Goal: Task Accomplishment & Management: Use online tool/utility

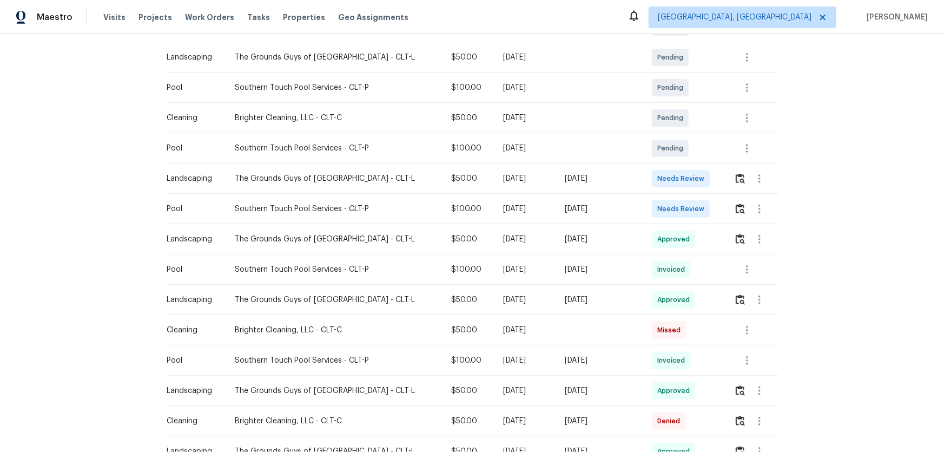
scroll to position [295, 0]
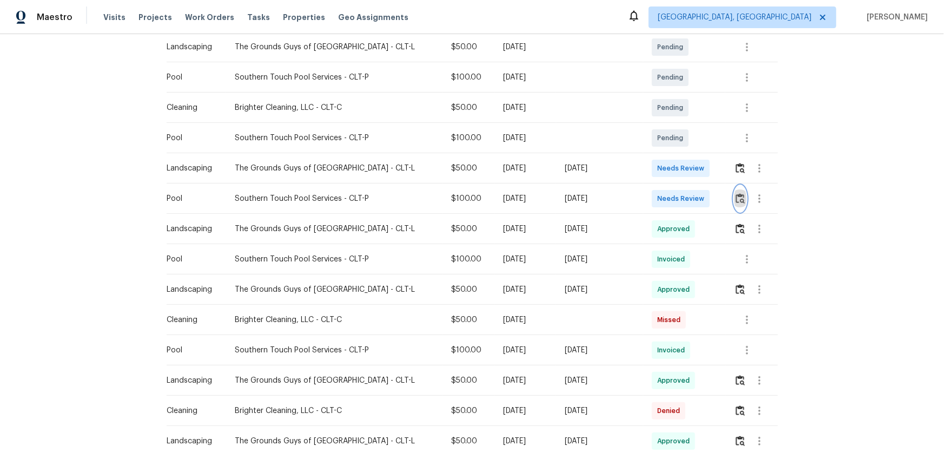
click at [671, 193] on img "button" at bounding box center [740, 198] width 9 height 10
click at [671, 197] on img "button" at bounding box center [740, 198] width 9 height 10
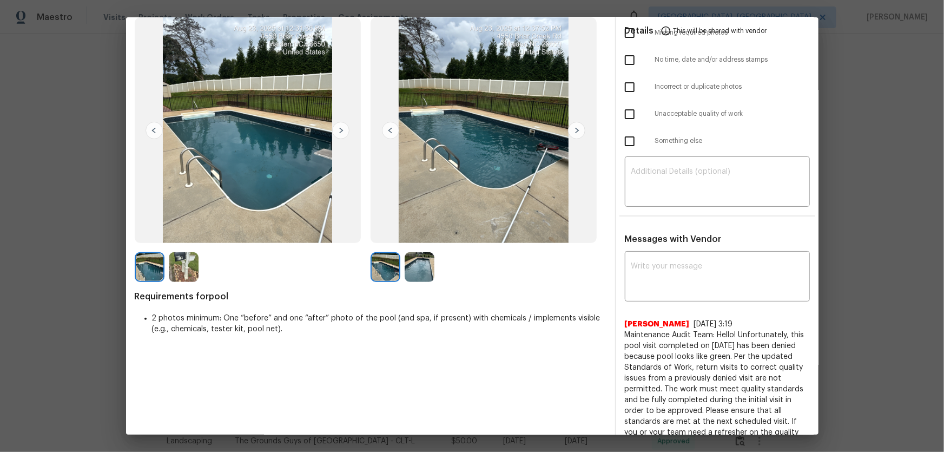
scroll to position [49, 0]
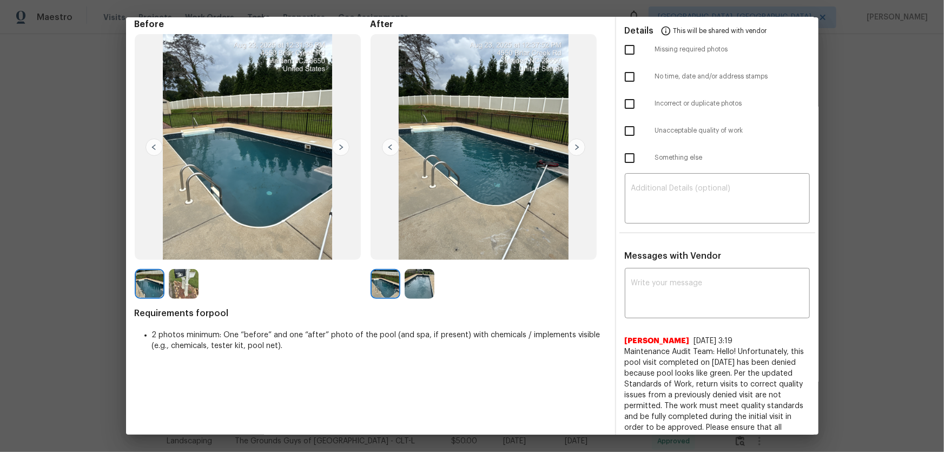
click at [411, 292] on img at bounding box center [420, 284] width 30 height 30
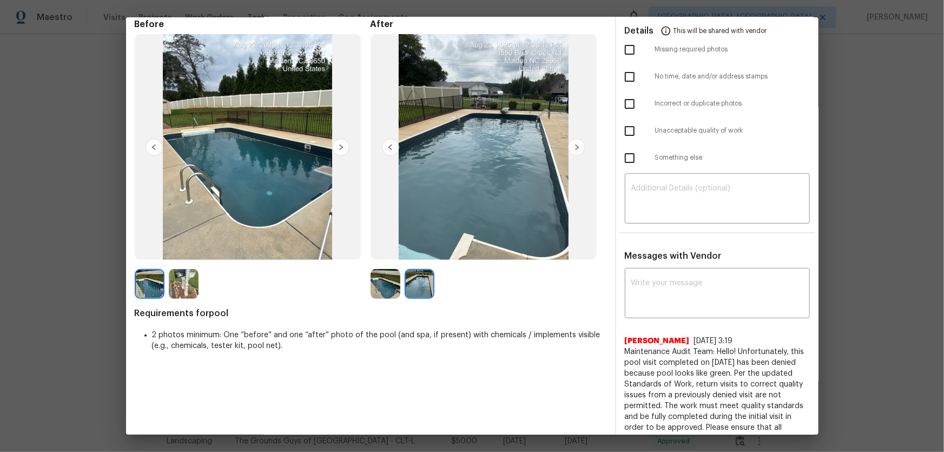
click at [384, 288] on img at bounding box center [386, 284] width 30 height 30
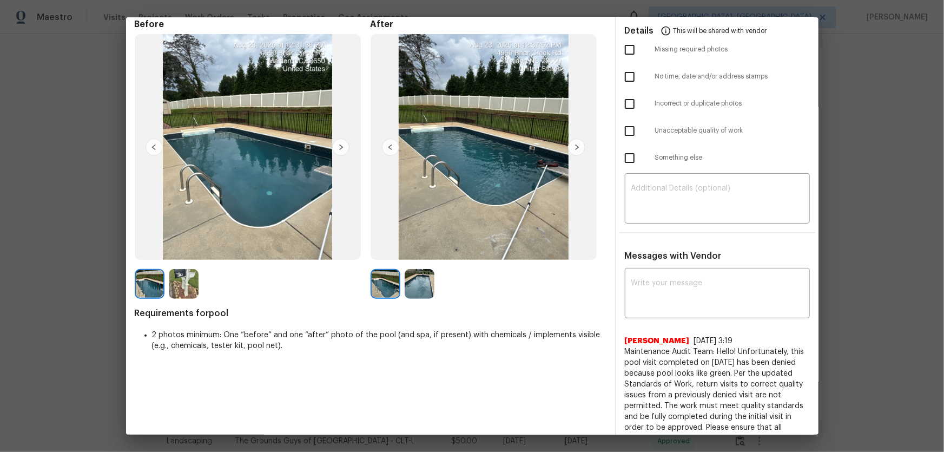
click at [413, 288] on img at bounding box center [420, 284] width 30 height 30
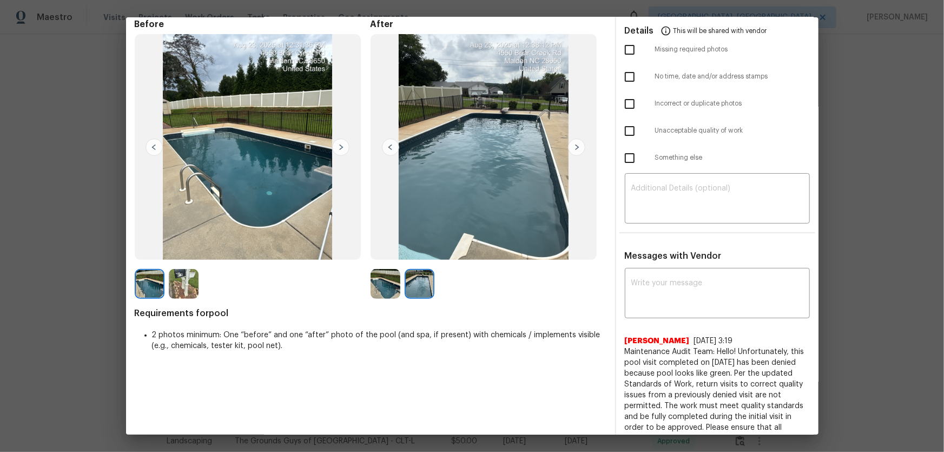
click at [383, 288] on img at bounding box center [386, 284] width 30 height 30
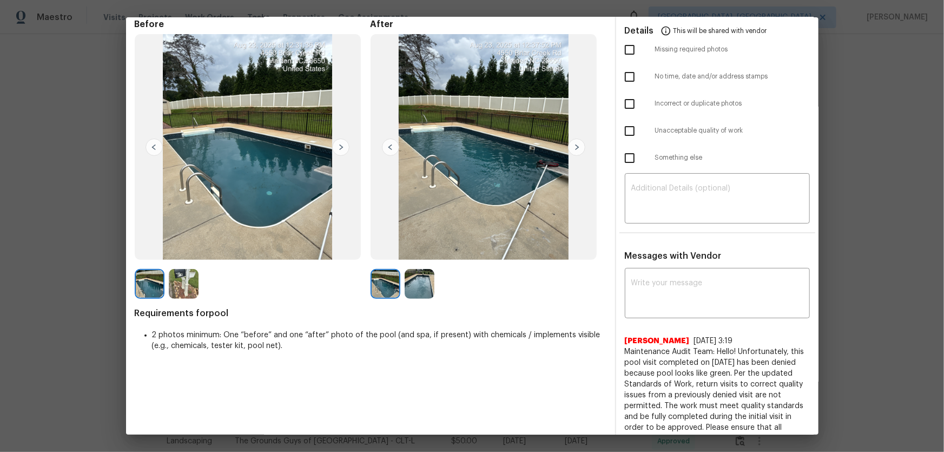
click at [408, 287] on img at bounding box center [420, 284] width 30 height 30
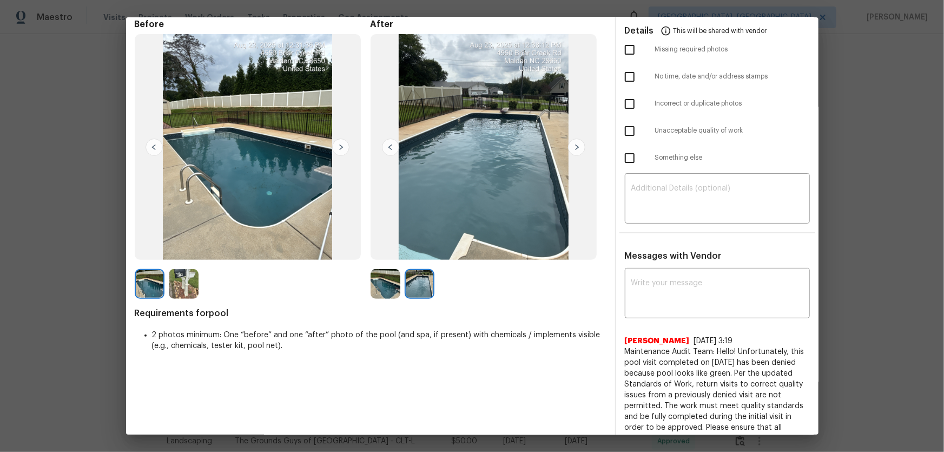
click at [394, 287] on img at bounding box center [386, 284] width 30 height 30
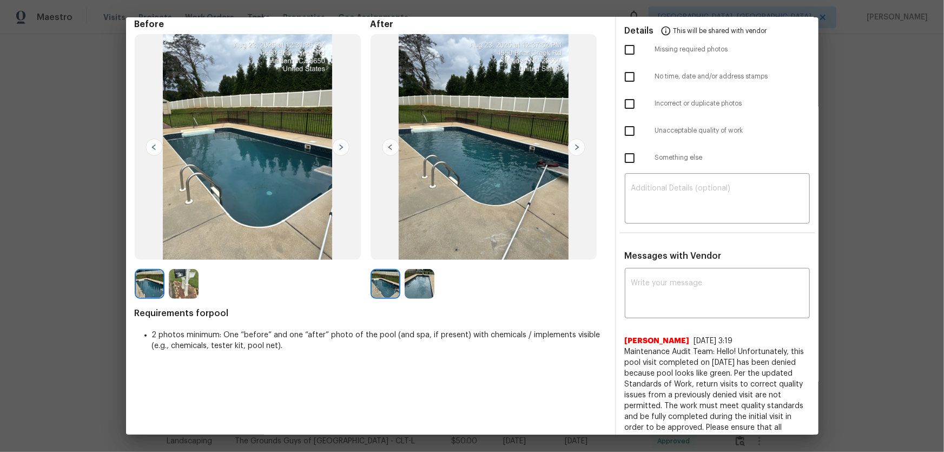
click at [409, 286] on img at bounding box center [420, 284] width 30 height 30
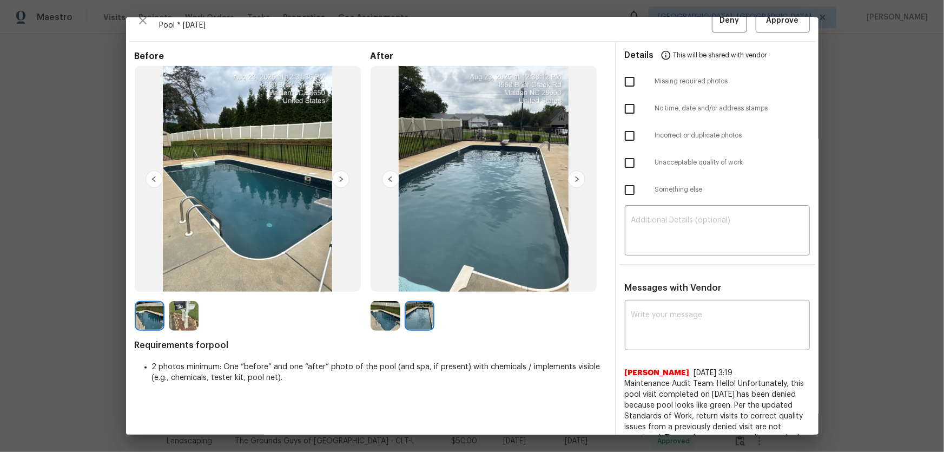
scroll to position [0, 0]
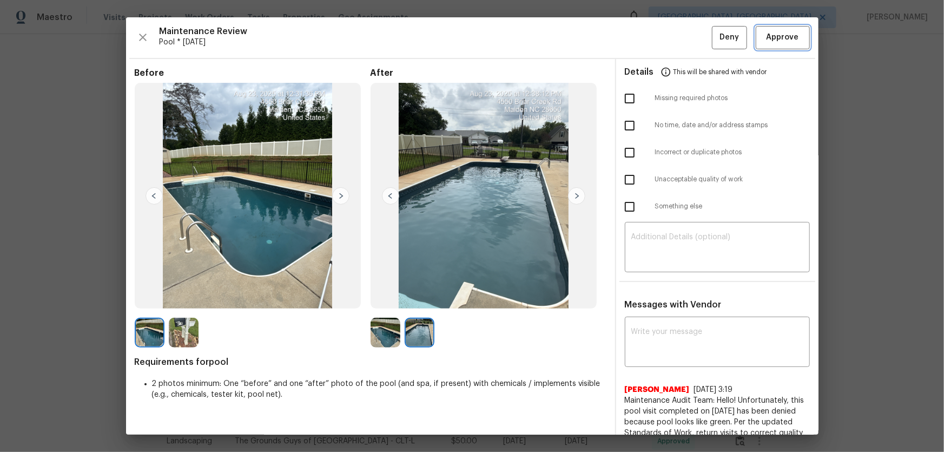
click at [671, 39] on span "Approve" at bounding box center [783, 38] width 32 height 14
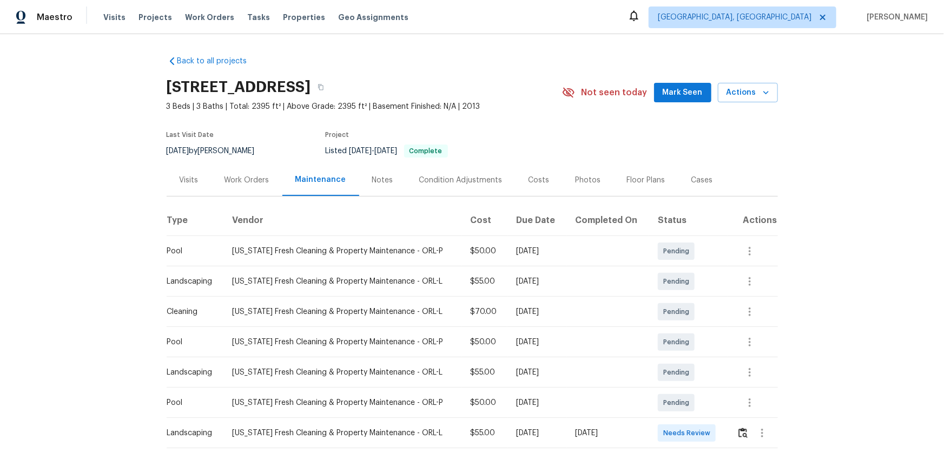
scroll to position [98, 0]
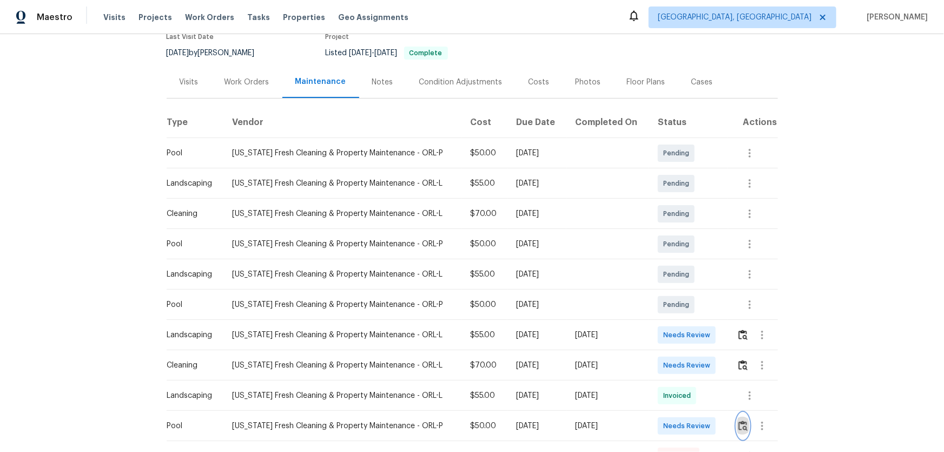
click at [671, 298] on button "button" at bounding box center [743, 426] width 12 height 26
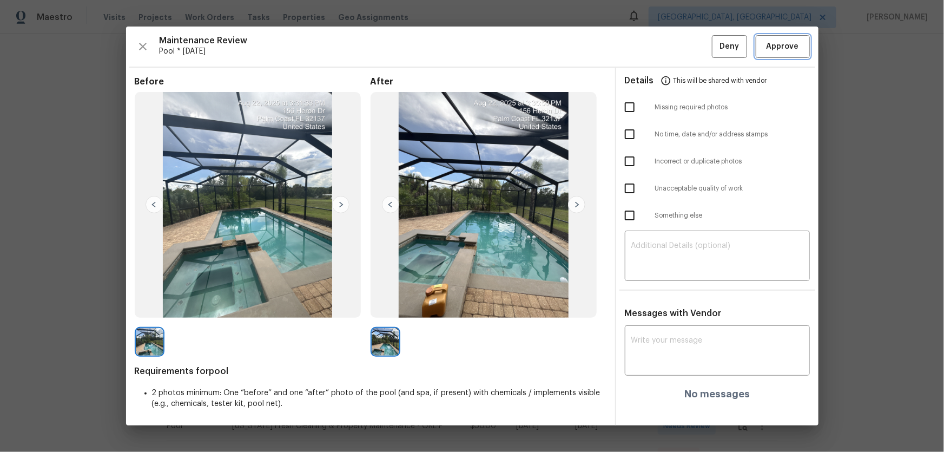
drag, startPoint x: 769, startPoint y: 53, endPoint x: 771, endPoint y: 65, distance: 12.0
click at [671, 53] on span "Approve" at bounding box center [783, 47] width 32 height 14
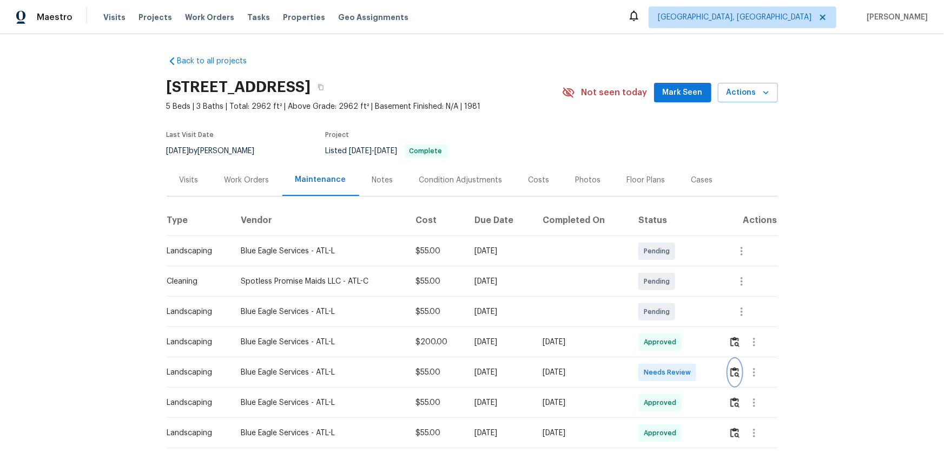
click at [671, 298] on img "button" at bounding box center [734, 372] width 9 height 10
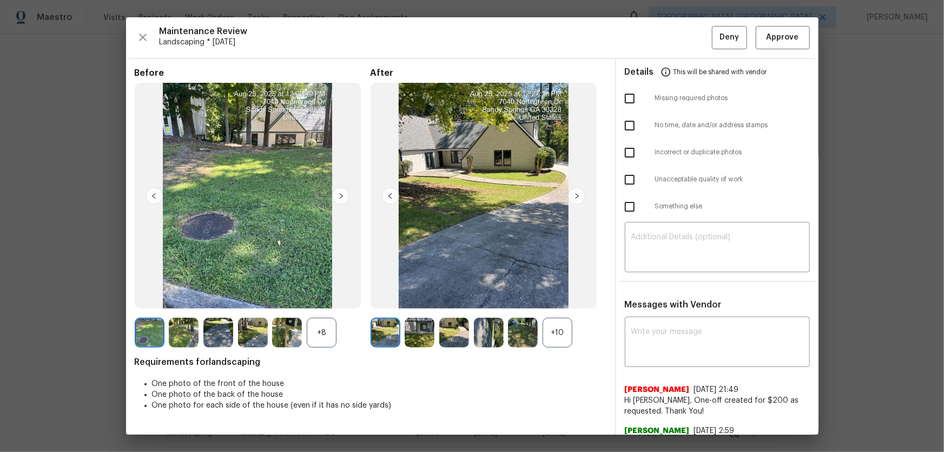
click at [554, 298] on div "+10" at bounding box center [558, 333] width 30 height 30
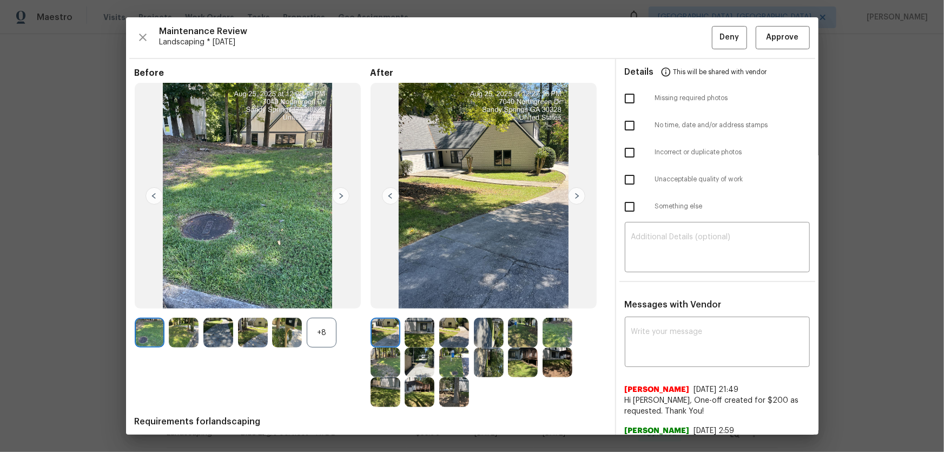
click at [323, 298] on div "+8" at bounding box center [322, 333] width 30 height 30
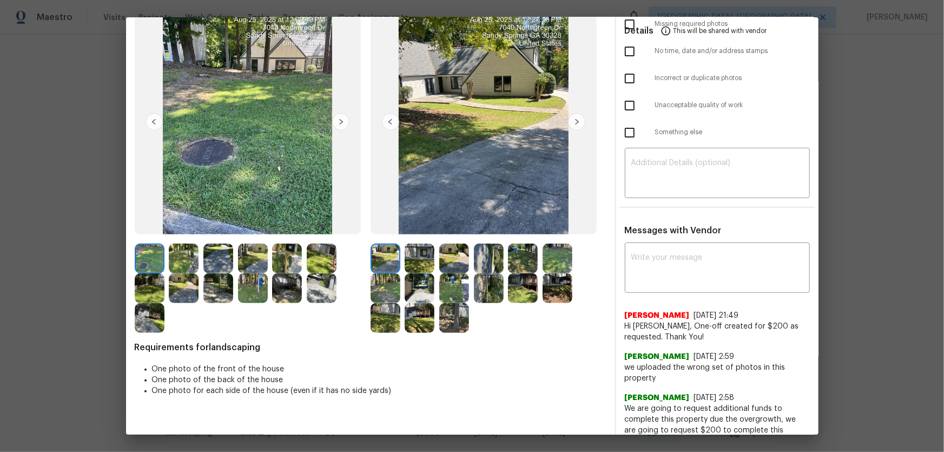
scroll to position [82, 0]
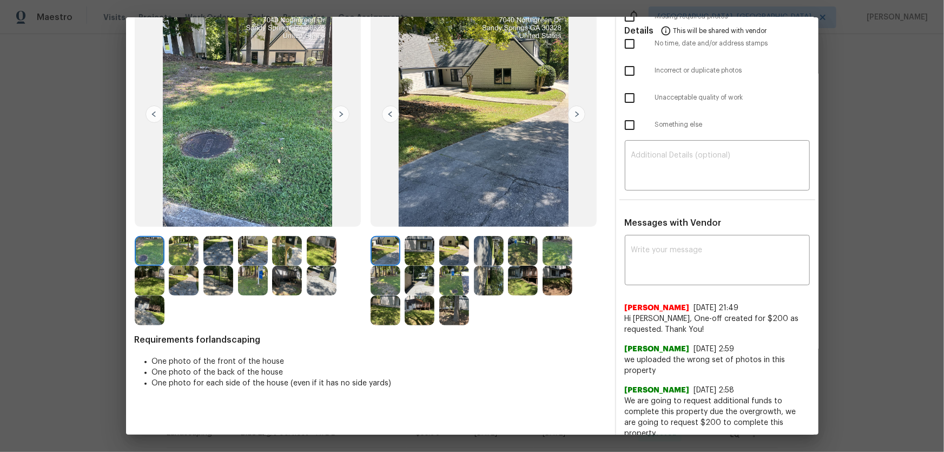
click at [413, 262] on img at bounding box center [420, 251] width 30 height 30
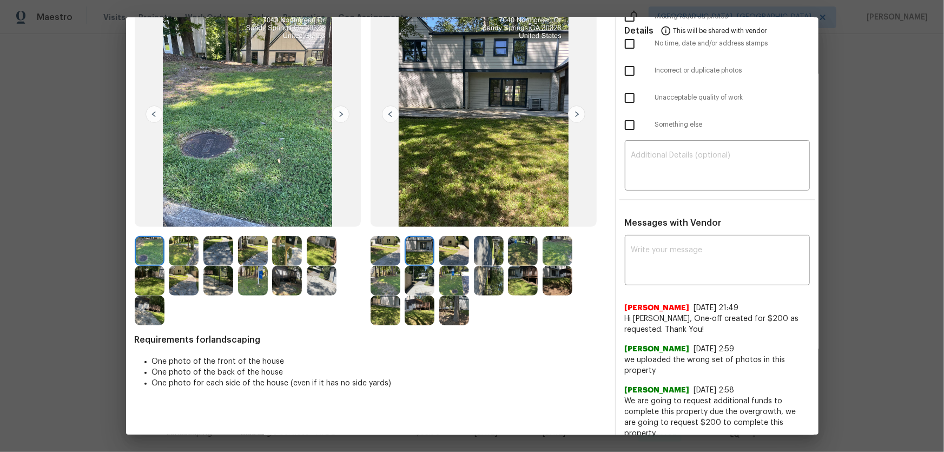
click at [439, 257] on img at bounding box center [454, 251] width 30 height 30
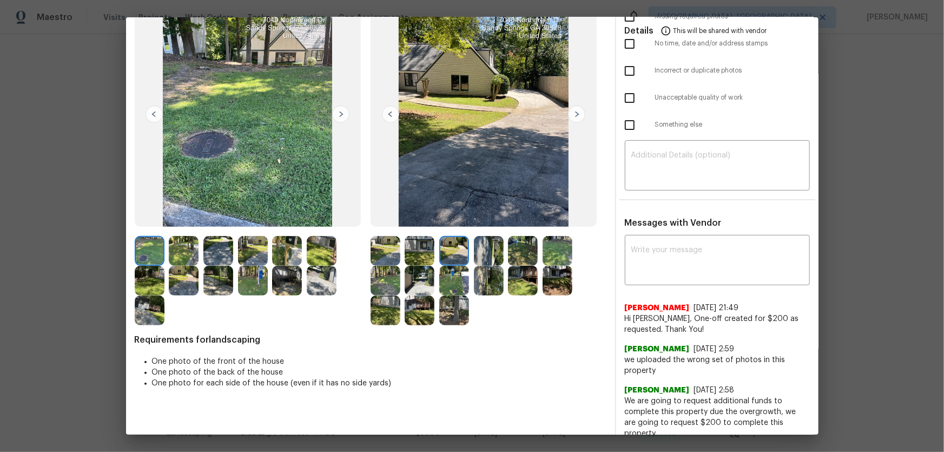
click at [476, 256] on img at bounding box center [489, 251] width 30 height 30
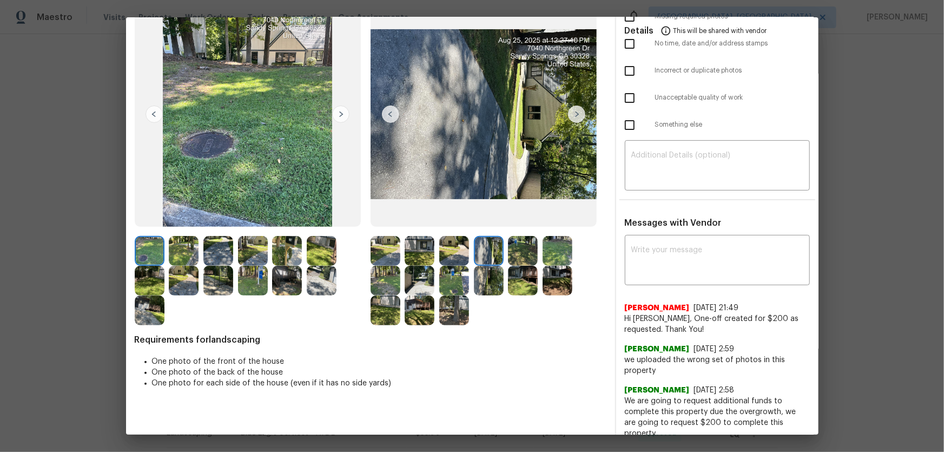
click at [508, 254] on img at bounding box center [523, 251] width 30 height 30
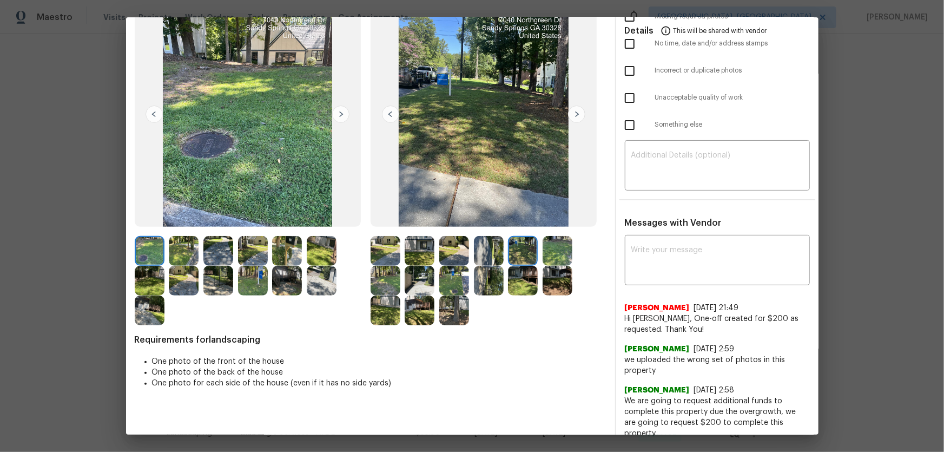
click at [534, 254] on img at bounding box center [523, 251] width 30 height 30
click at [376, 277] on img at bounding box center [386, 281] width 30 height 30
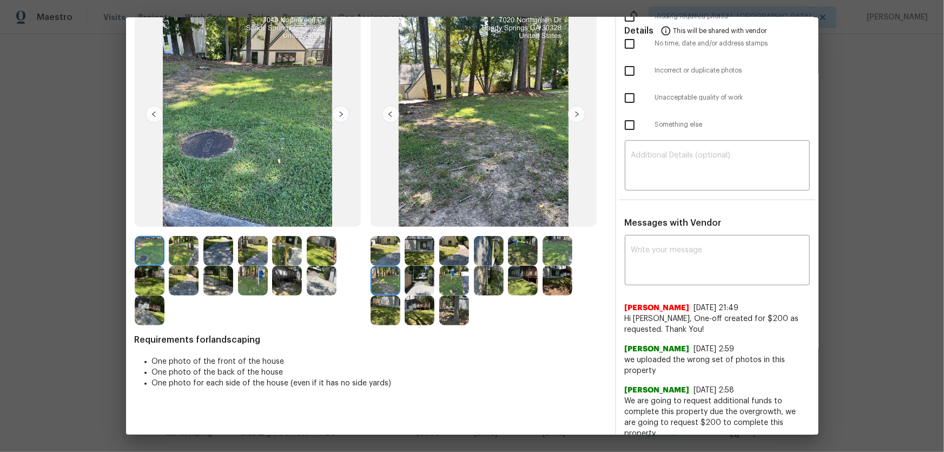
click at [431, 277] on img at bounding box center [420, 281] width 30 height 30
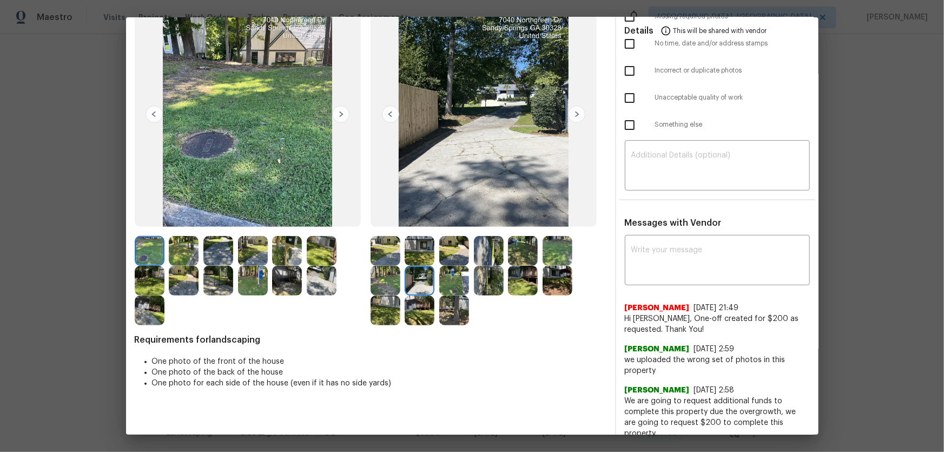
click at [454, 282] on img at bounding box center [454, 281] width 30 height 30
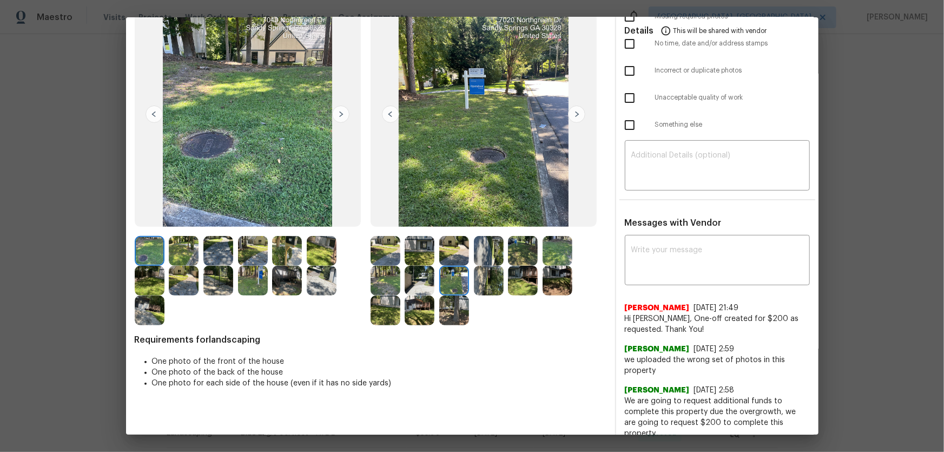
click at [486, 282] on img at bounding box center [489, 281] width 30 height 30
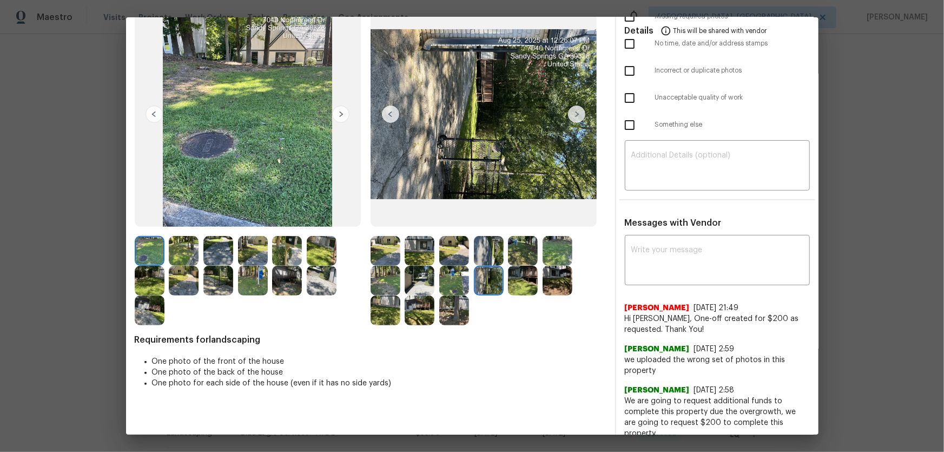
click at [520, 282] on img at bounding box center [523, 281] width 30 height 30
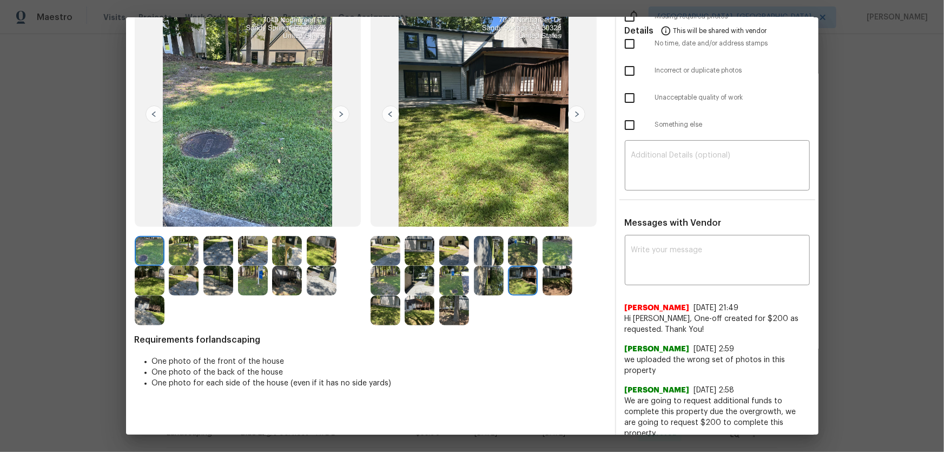
click at [543, 282] on img at bounding box center [558, 281] width 30 height 30
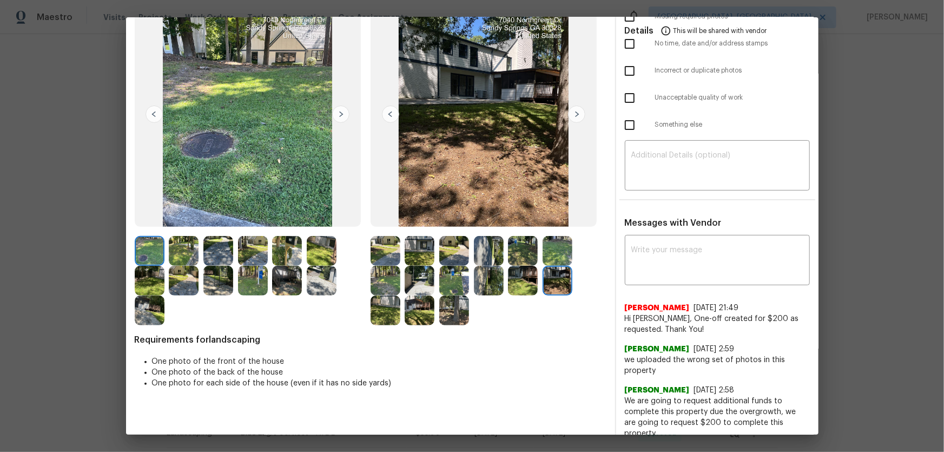
click at [389, 298] on img at bounding box center [386, 310] width 30 height 30
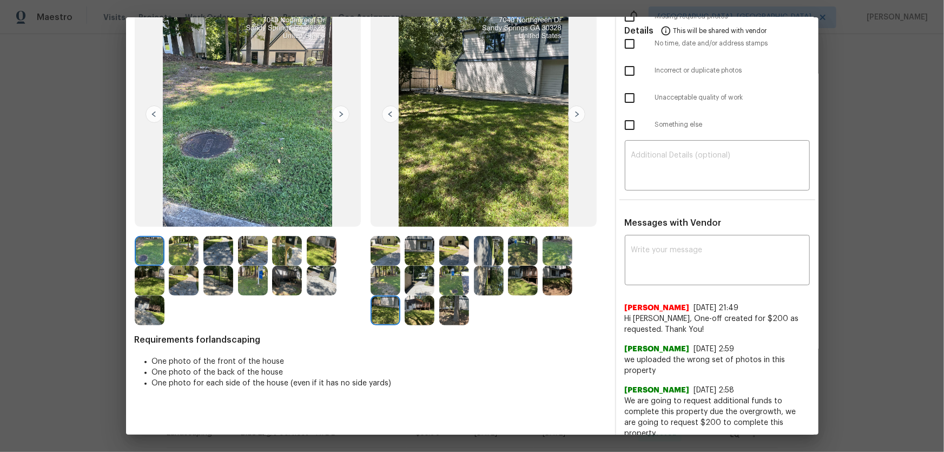
click at [427, 298] on img at bounding box center [420, 310] width 30 height 30
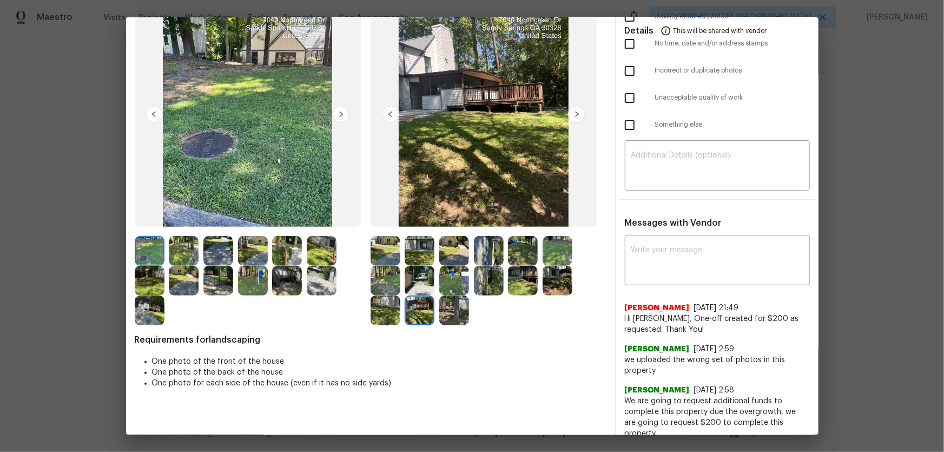
click at [454, 298] on img at bounding box center [454, 310] width 30 height 30
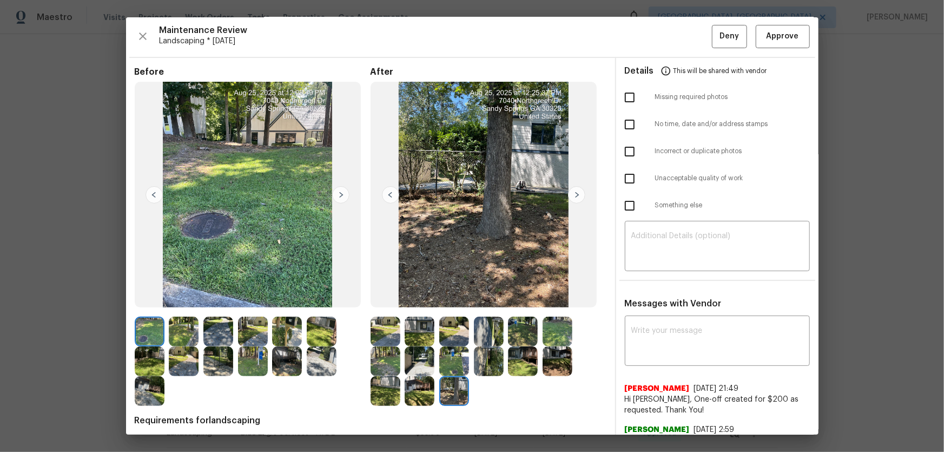
scroll to position [0, 0]
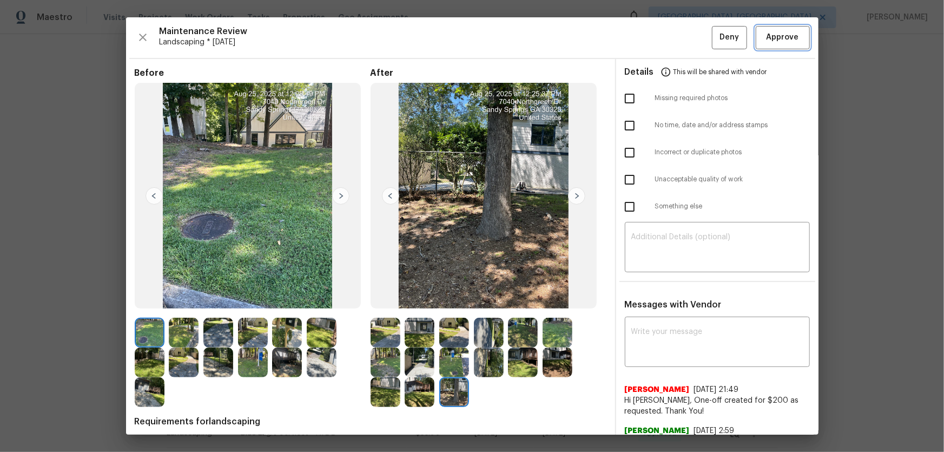
click at [671, 47] on button "Approve" at bounding box center [783, 37] width 54 height 23
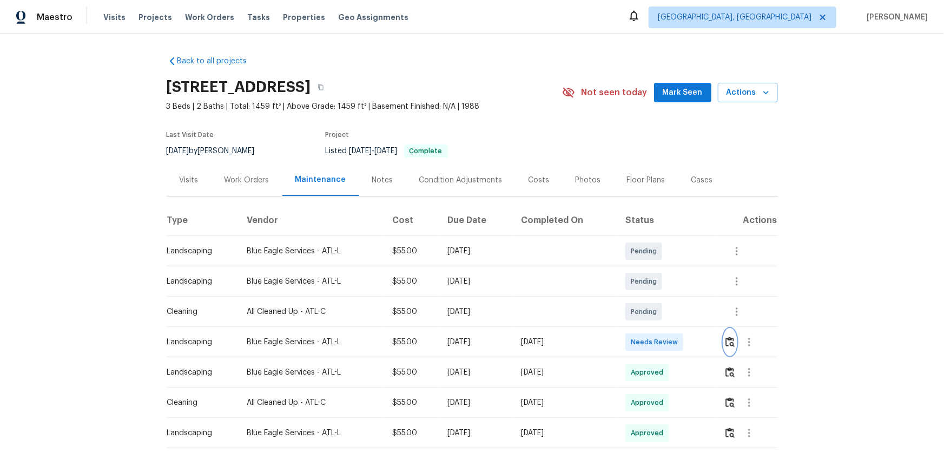
click at [671, 298] on img "button" at bounding box center [729, 341] width 9 height 10
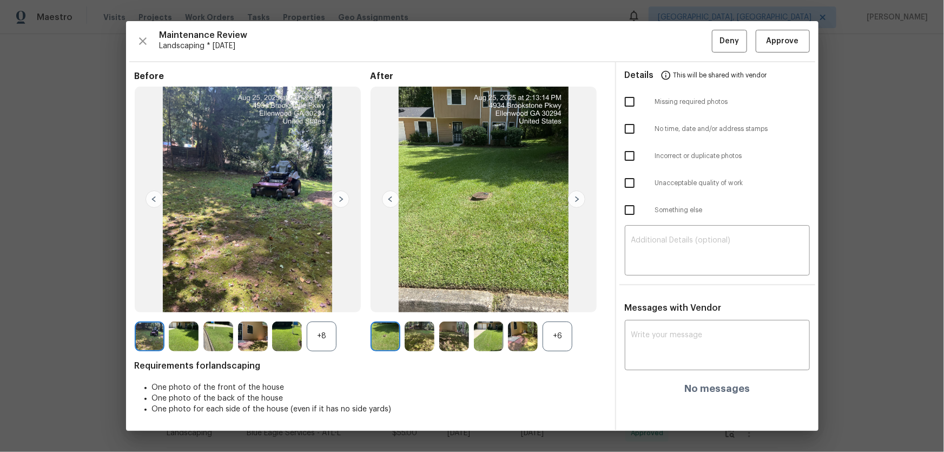
click at [568, 298] on div "+6" at bounding box center [558, 336] width 30 height 30
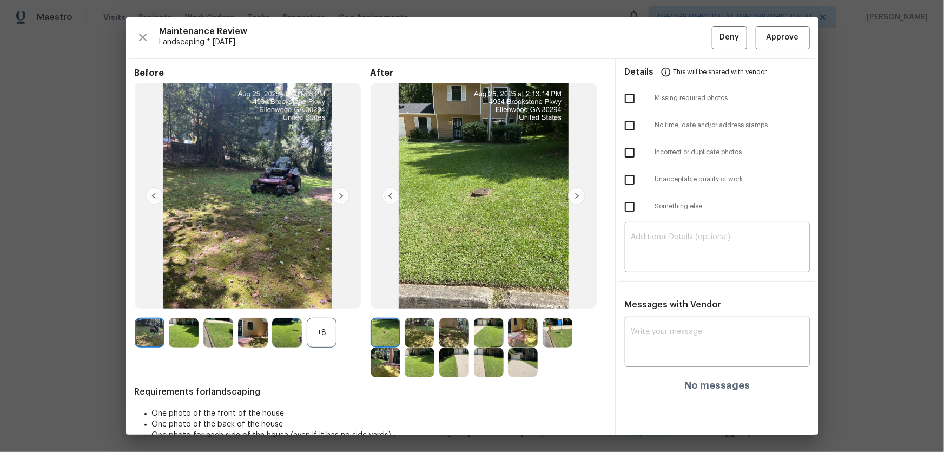
click at [319, 298] on div "+8" at bounding box center [322, 333] width 30 height 30
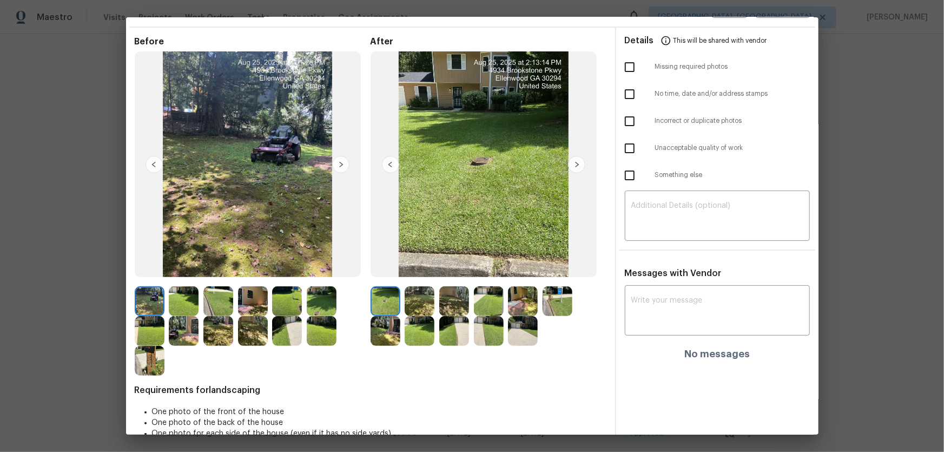
scroll to position [51, 0]
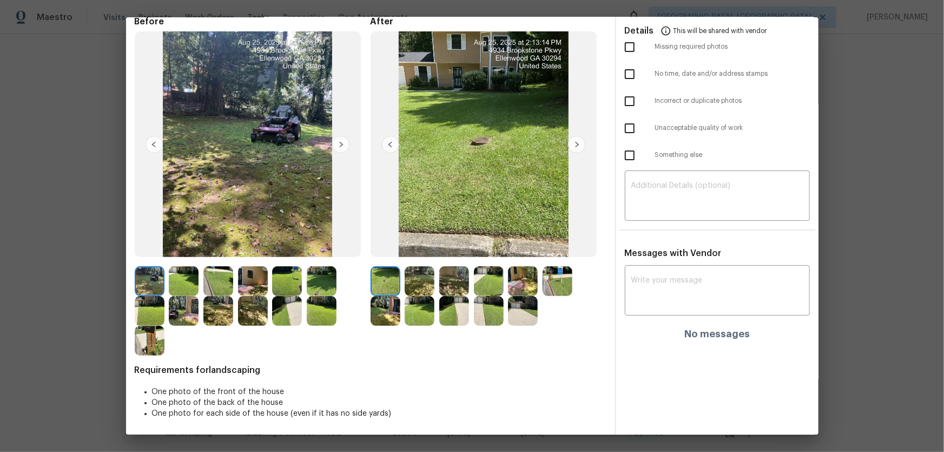
click at [420, 287] on img at bounding box center [420, 281] width 30 height 30
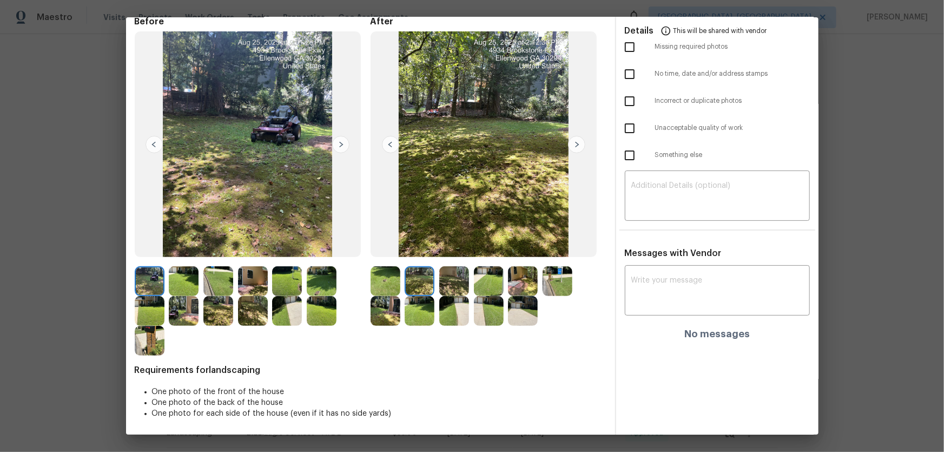
click at [445, 285] on img at bounding box center [454, 281] width 30 height 30
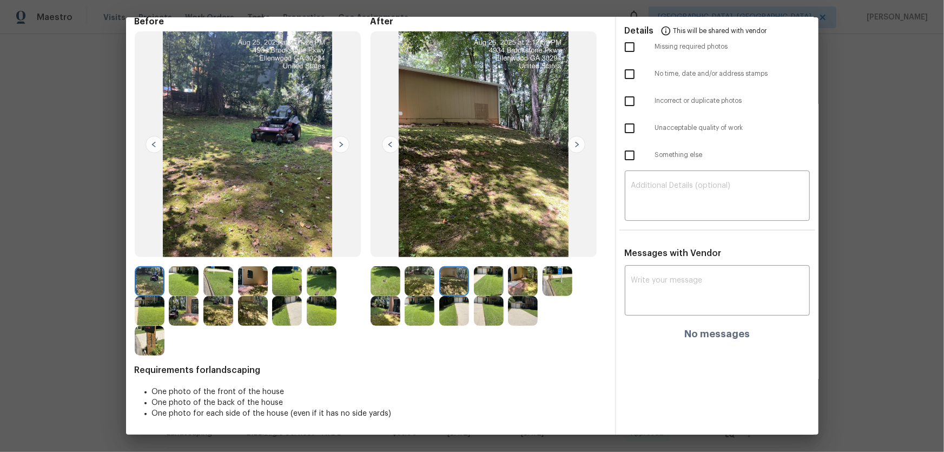
click at [476, 281] on img at bounding box center [489, 281] width 30 height 30
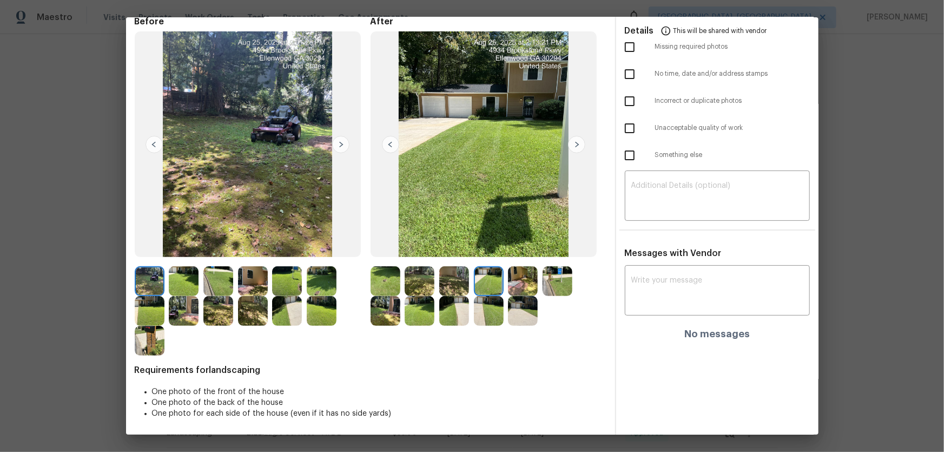
click at [524, 285] on img at bounding box center [523, 281] width 30 height 30
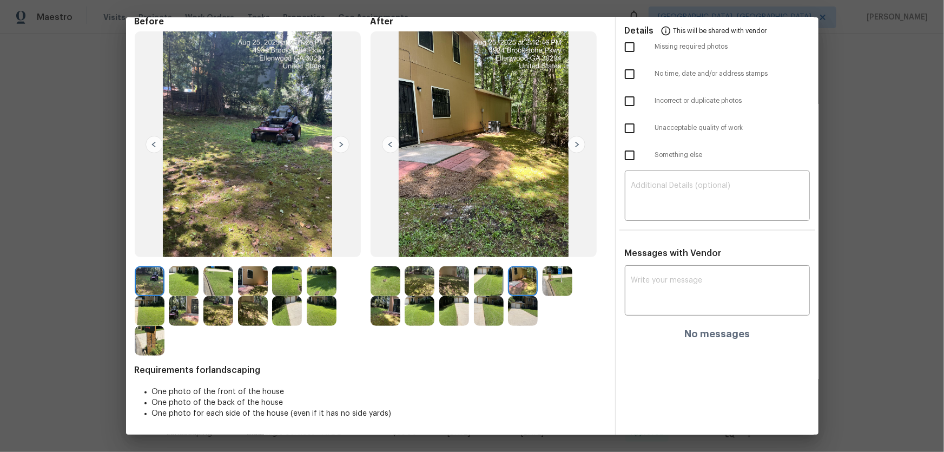
click at [554, 281] on img at bounding box center [558, 281] width 30 height 30
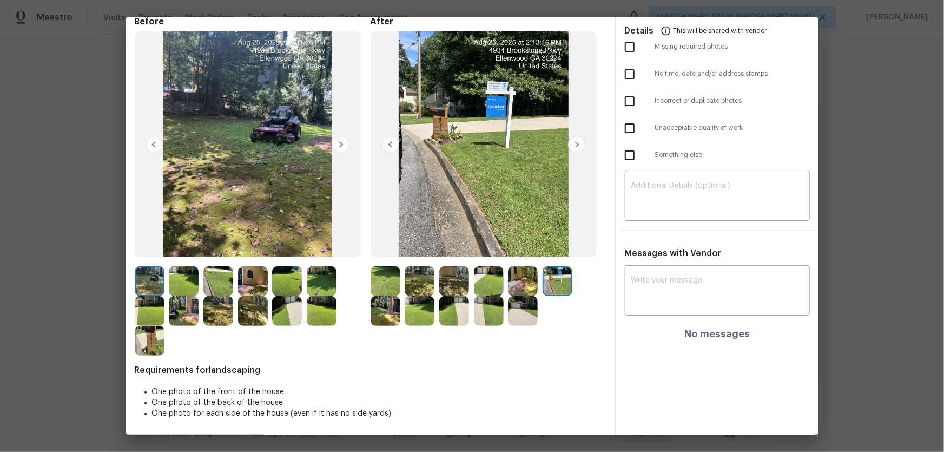
click at [386, 298] on img at bounding box center [386, 311] width 30 height 30
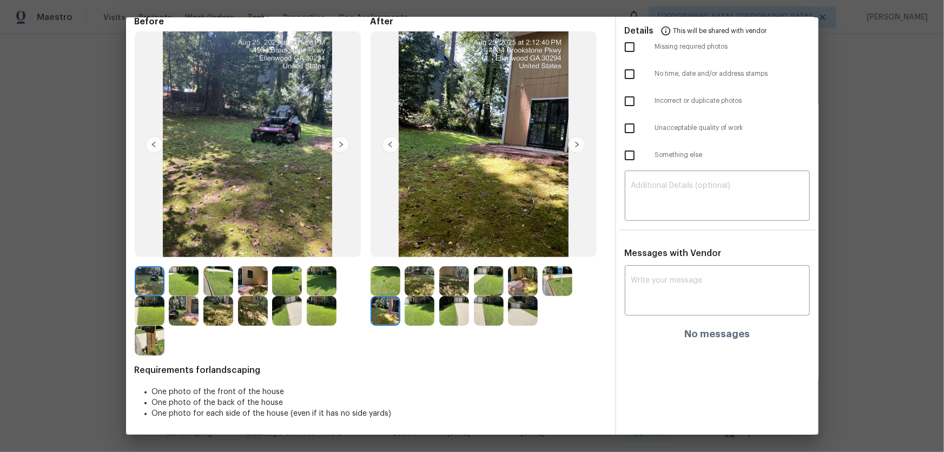
click at [401, 298] on div at bounding box center [388, 311] width 35 height 30
click at [422, 298] on img at bounding box center [420, 311] width 30 height 30
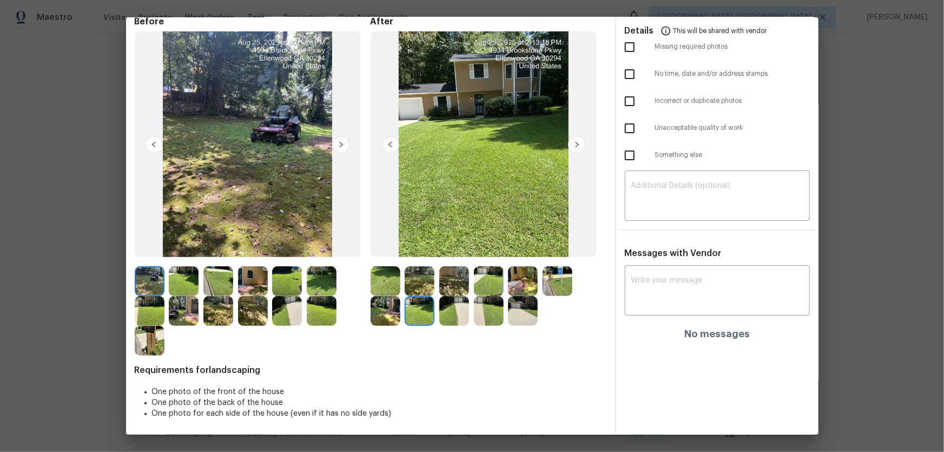
click at [452, 298] on img at bounding box center [454, 311] width 30 height 30
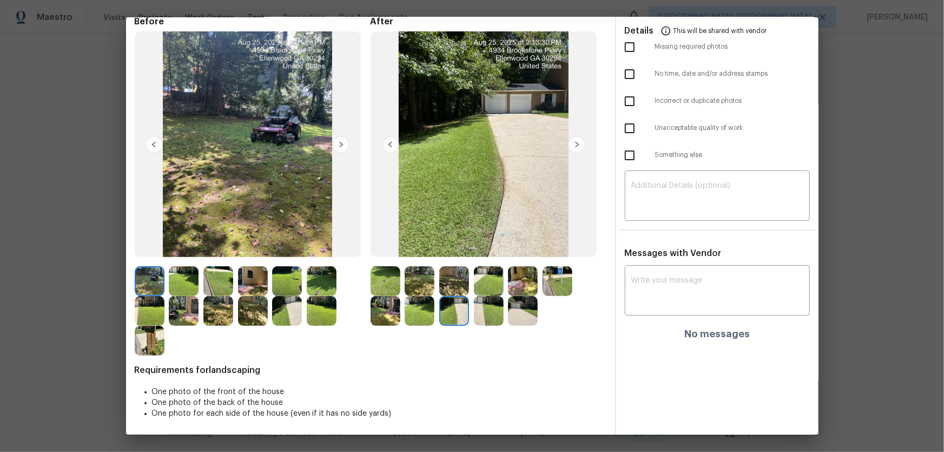
click at [486, 298] on img at bounding box center [489, 311] width 30 height 30
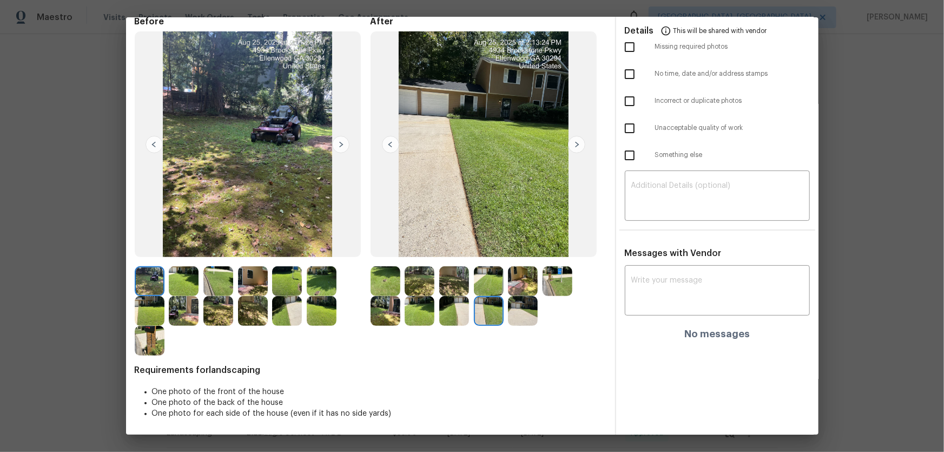
click at [512, 298] on img at bounding box center [523, 311] width 30 height 30
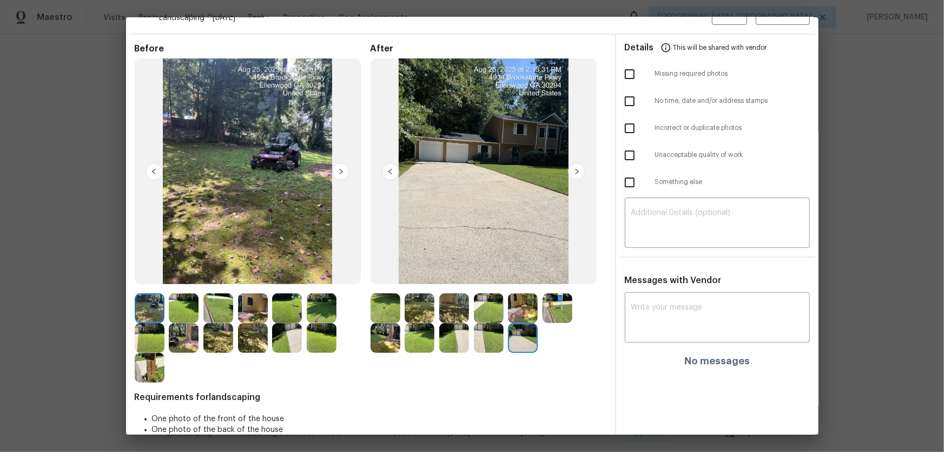
scroll to position [0, 0]
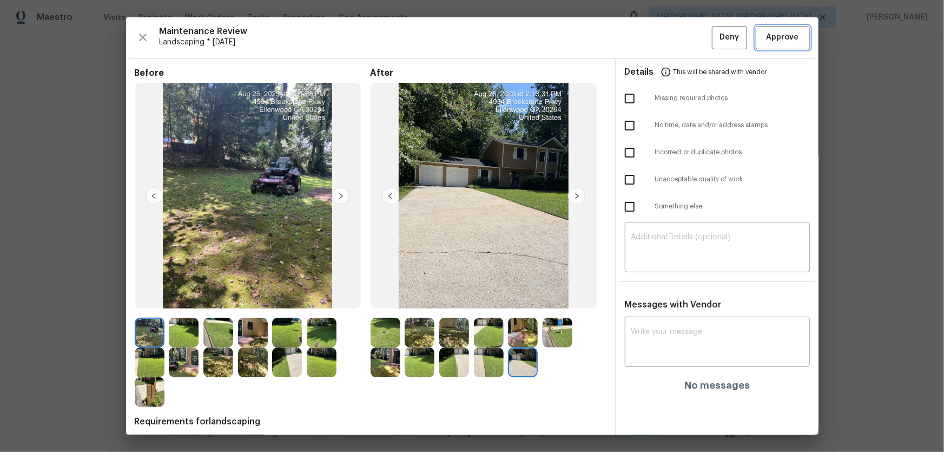
click at [671, 45] on button "Approve" at bounding box center [783, 37] width 54 height 23
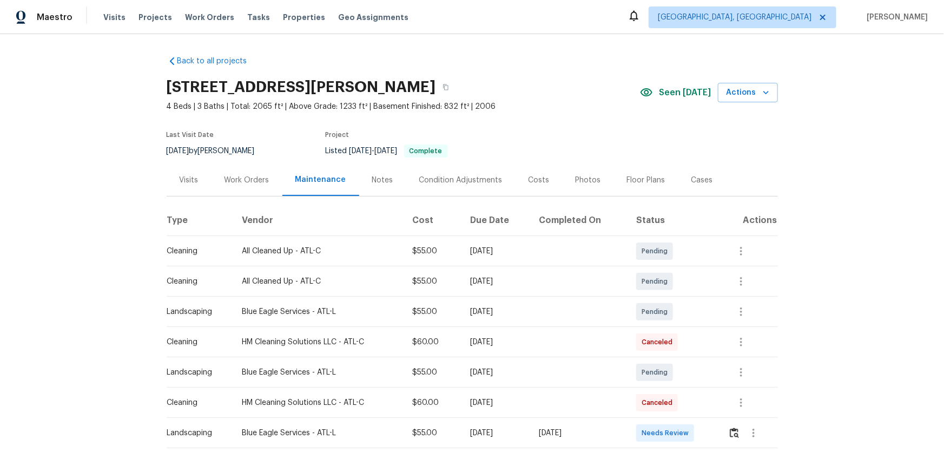
scroll to position [49, 0]
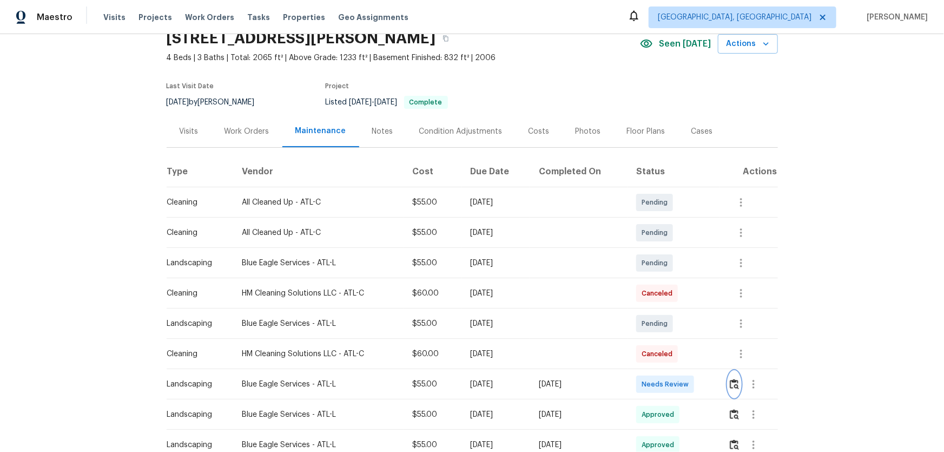
click at [671, 298] on img "button" at bounding box center [734, 384] width 9 height 10
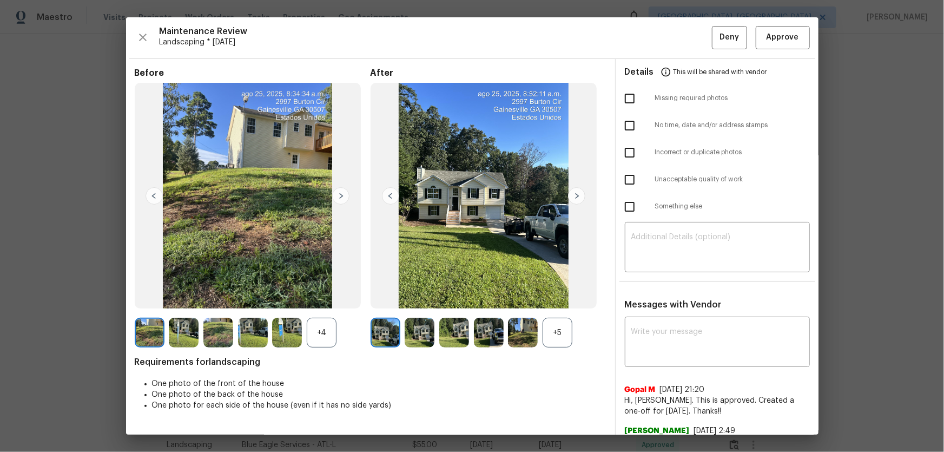
click at [560, 298] on div "+5" at bounding box center [558, 333] width 30 height 30
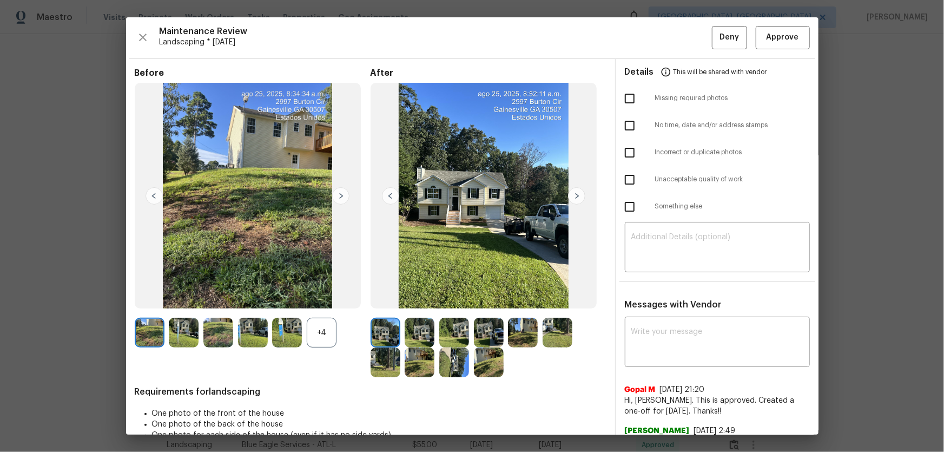
click at [318, 298] on div "+4" at bounding box center [322, 333] width 30 height 30
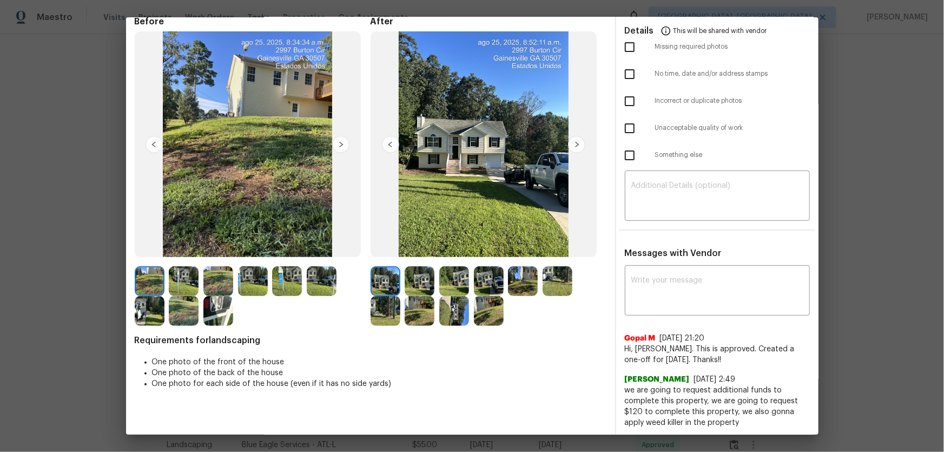
scroll to position [52, 0]
click at [415, 269] on img at bounding box center [420, 281] width 30 height 30
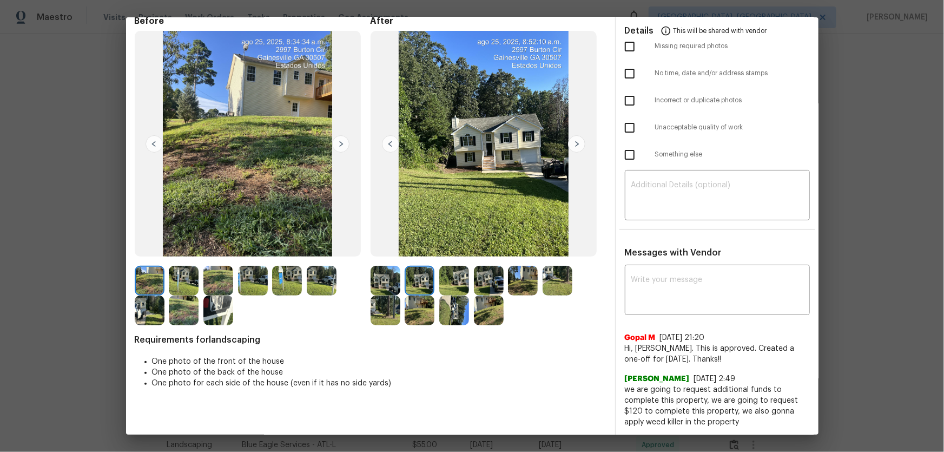
click at [468, 287] on div at bounding box center [456, 281] width 35 height 30
click at [460, 283] on img at bounding box center [454, 281] width 30 height 30
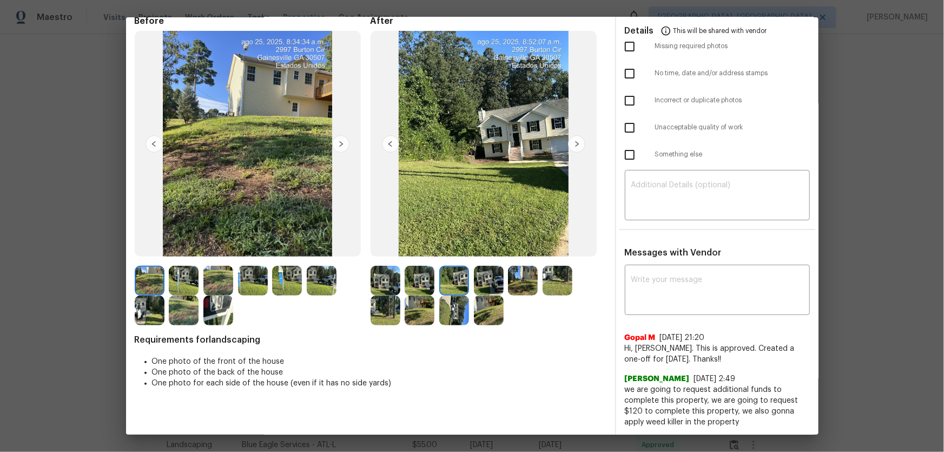
click at [492, 283] on img at bounding box center [489, 281] width 30 height 30
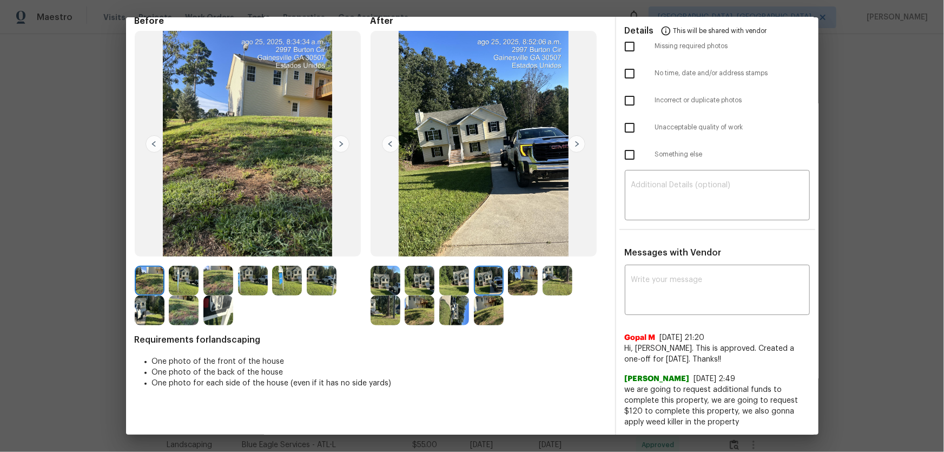
click at [520, 282] on img at bounding box center [523, 281] width 30 height 30
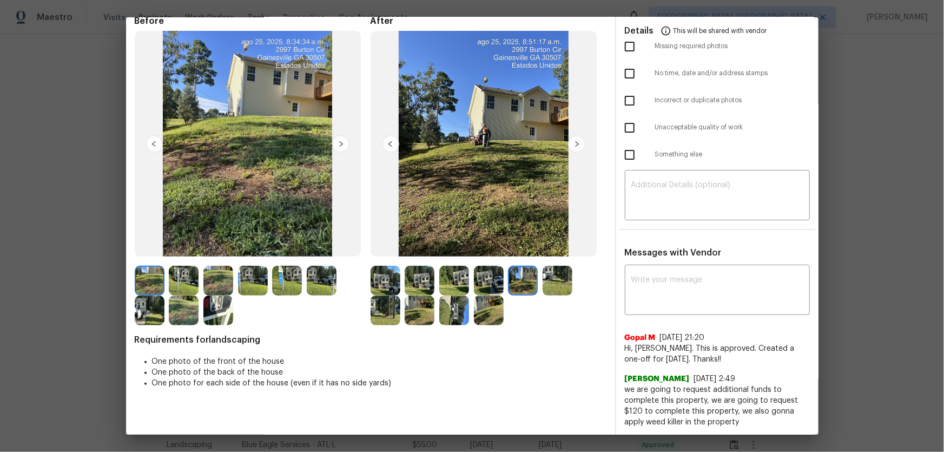
click at [551, 281] on img at bounding box center [558, 281] width 30 height 30
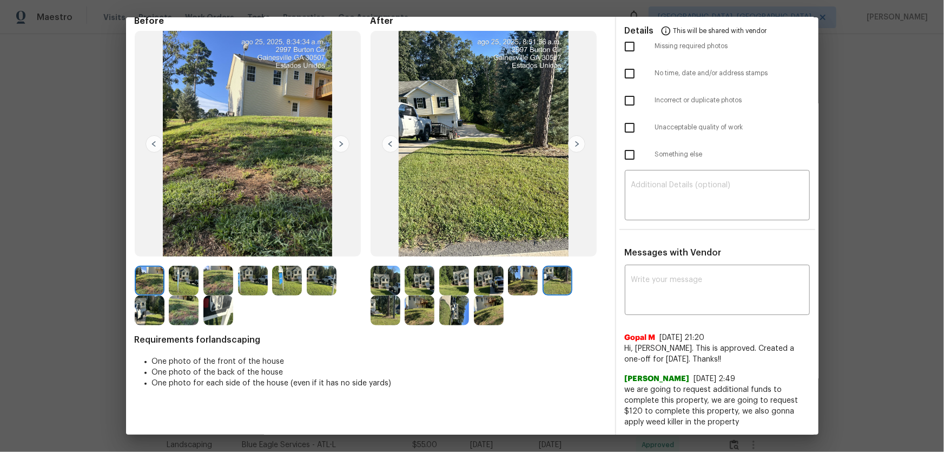
click at [379, 298] on img at bounding box center [386, 310] width 30 height 30
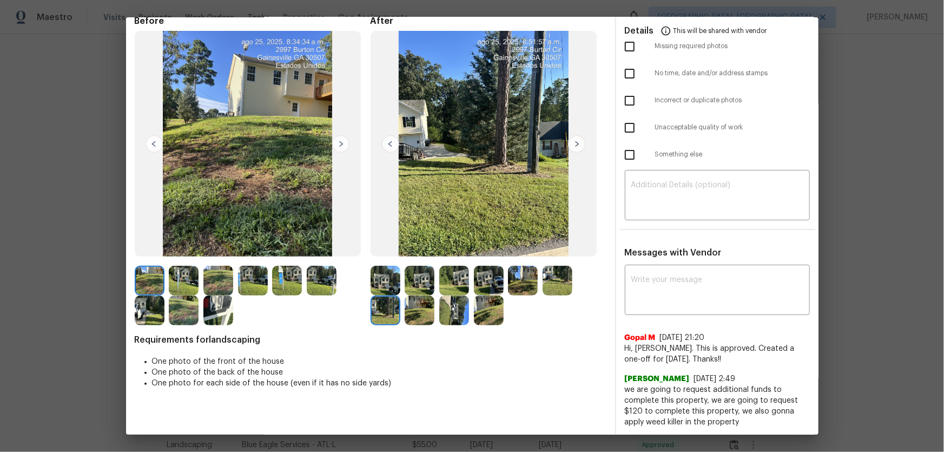
click at [409, 298] on img at bounding box center [420, 310] width 30 height 30
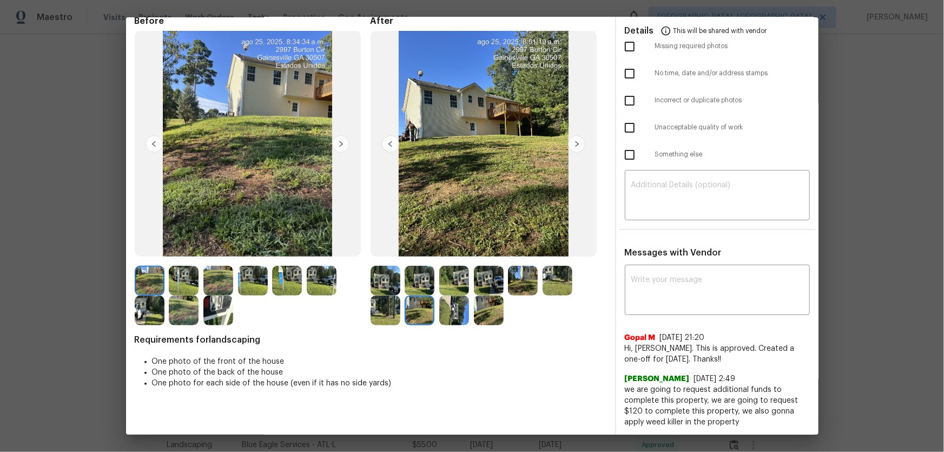
click at [463, 298] on img at bounding box center [454, 310] width 30 height 30
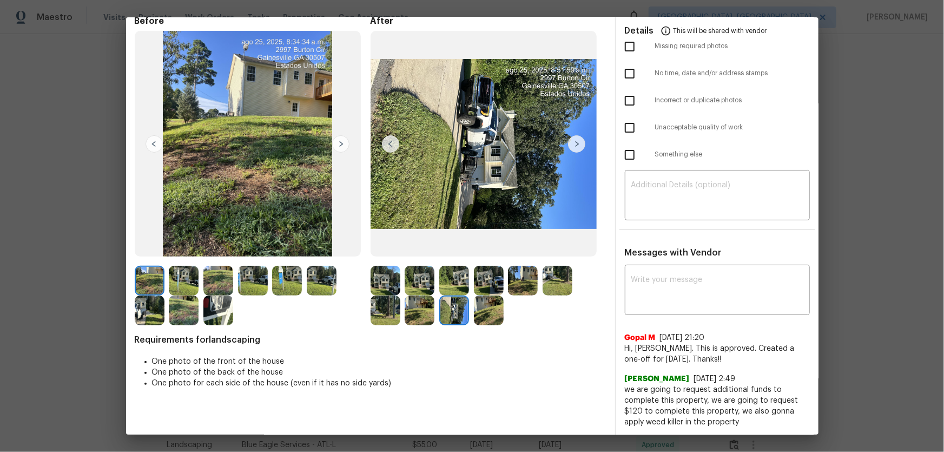
click at [498, 298] on img at bounding box center [489, 310] width 30 height 30
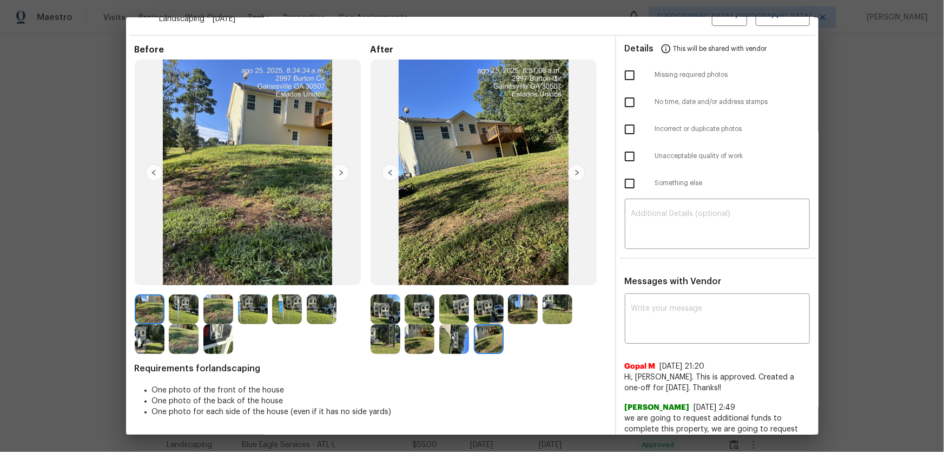
scroll to position [0, 0]
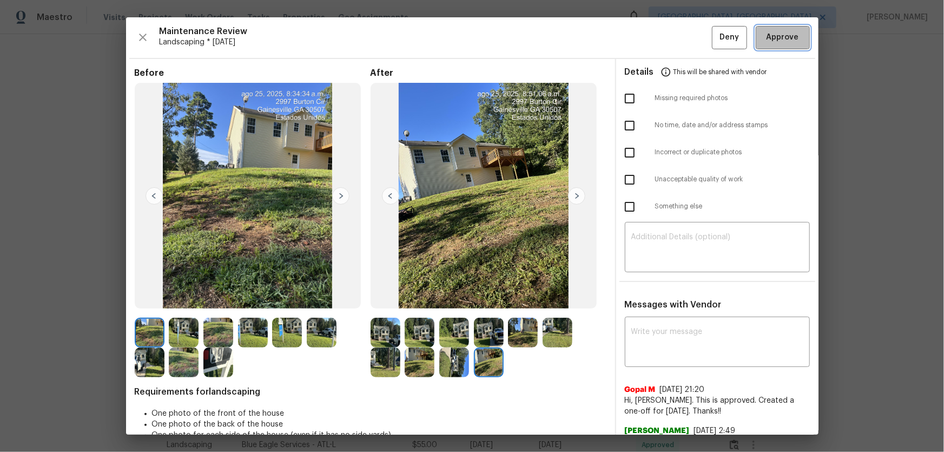
click at [671, 34] on span "Approve" at bounding box center [783, 38] width 32 height 14
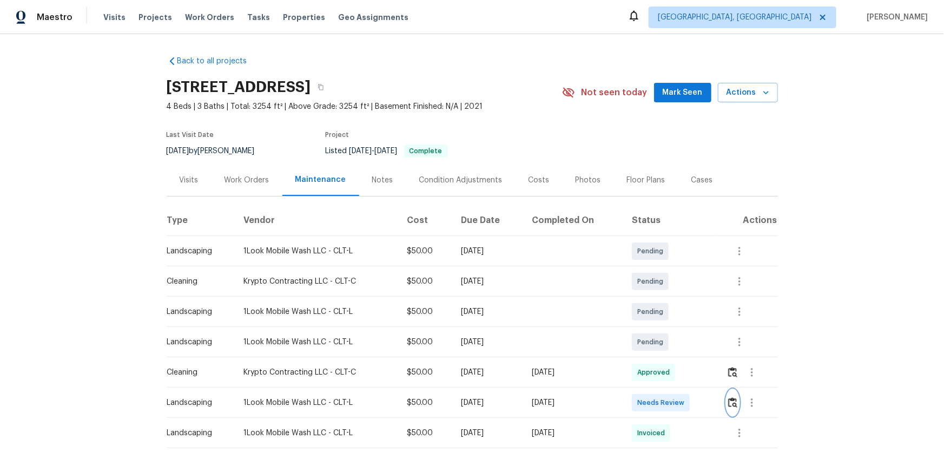
click at [671, 298] on img "button" at bounding box center [732, 402] width 9 height 10
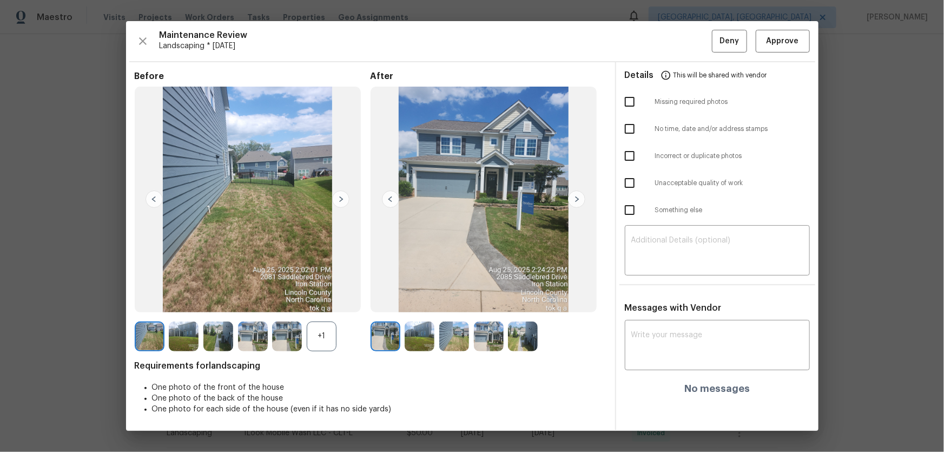
click at [317, 298] on div "+1" at bounding box center [322, 336] width 30 height 30
click at [425, 298] on img at bounding box center [420, 336] width 30 height 30
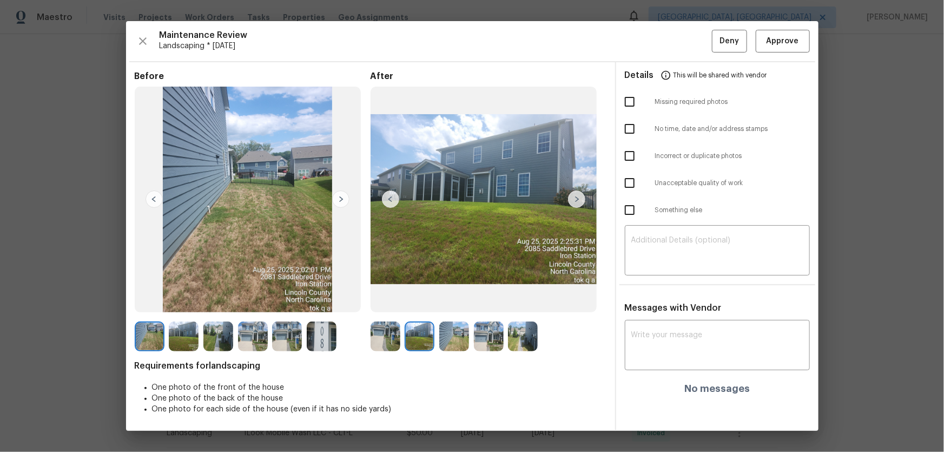
click at [461, 298] on img at bounding box center [454, 336] width 30 height 30
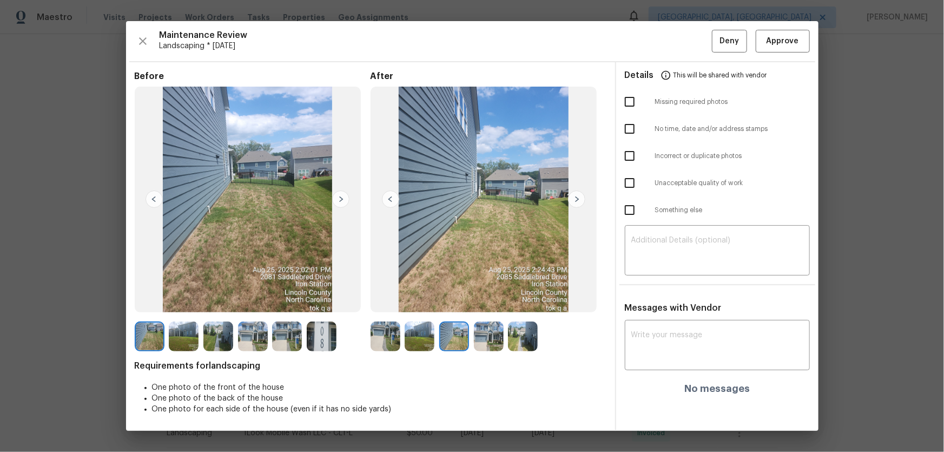
click at [484, 298] on img at bounding box center [489, 336] width 30 height 30
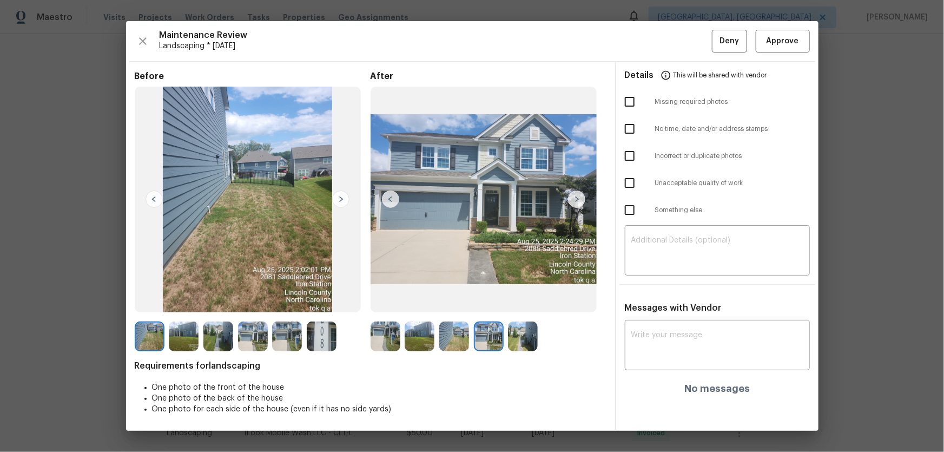
click at [522, 298] on img at bounding box center [523, 336] width 30 height 30
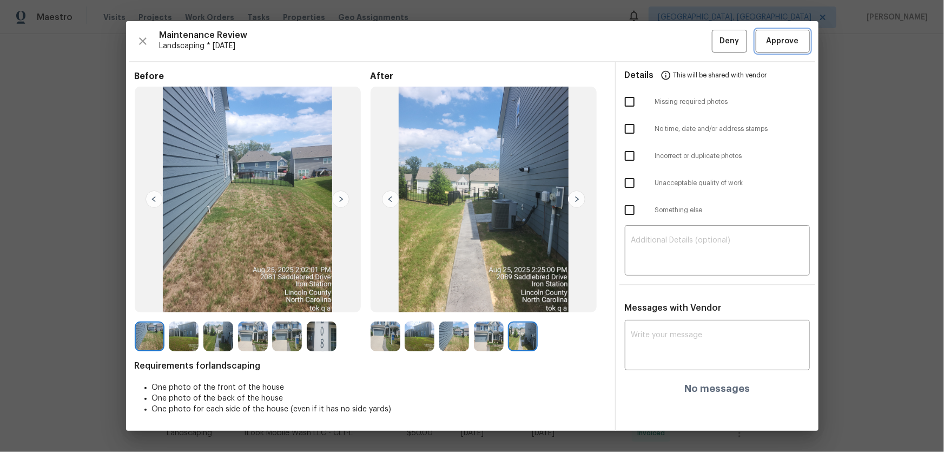
click at [671, 48] on span "Approve" at bounding box center [783, 42] width 32 height 14
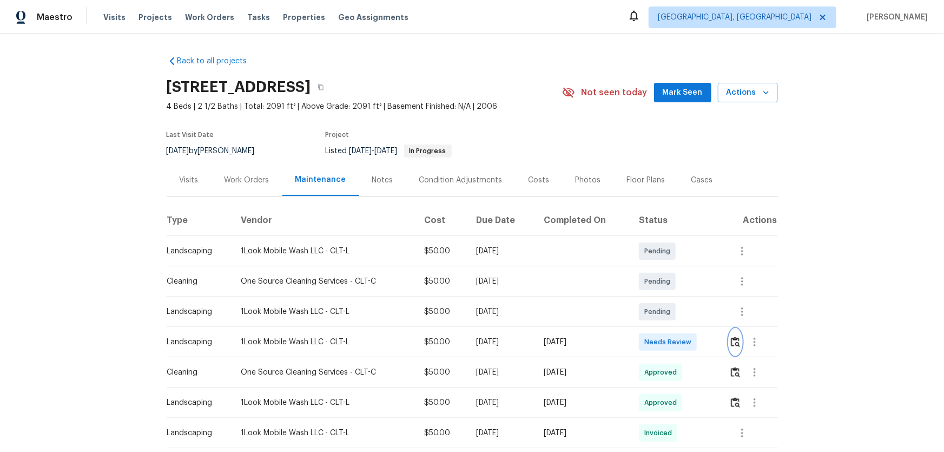
click at [671, 298] on img "button" at bounding box center [735, 341] width 9 height 10
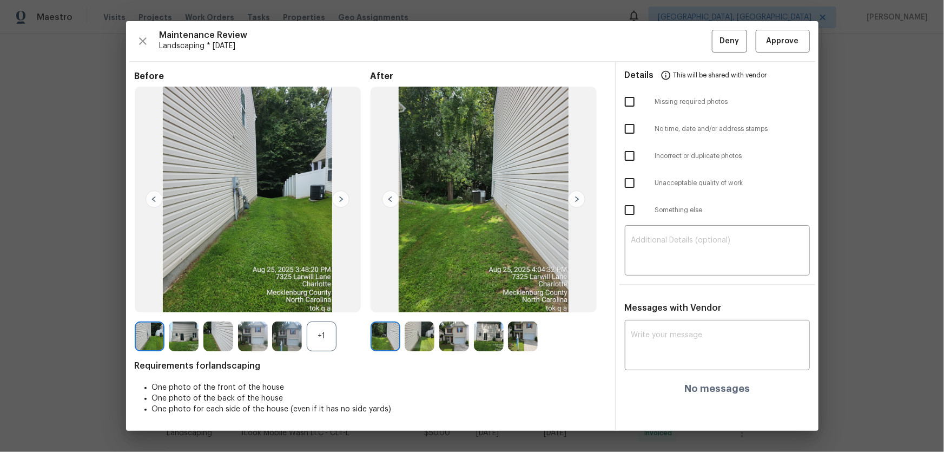
click at [301, 298] on img at bounding box center [287, 336] width 30 height 30
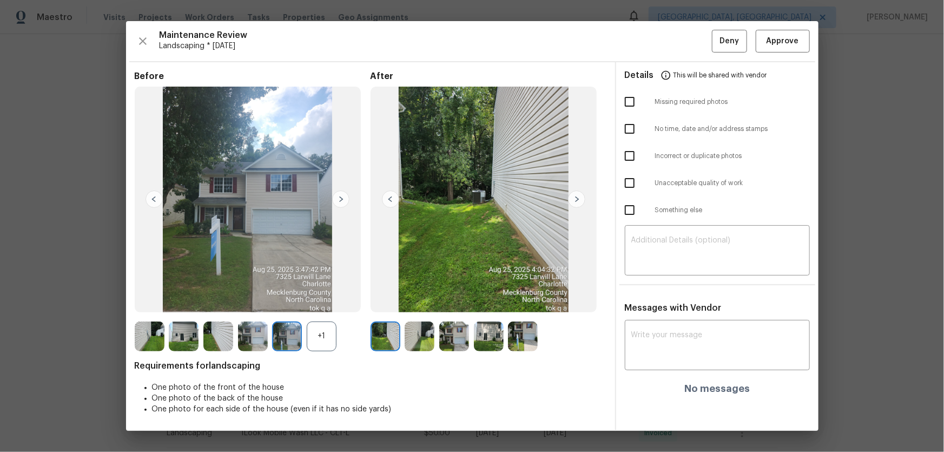
click at [325, 298] on div "+1" at bounding box center [322, 336] width 30 height 30
click at [420, 298] on img at bounding box center [420, 336] width 30 height 30
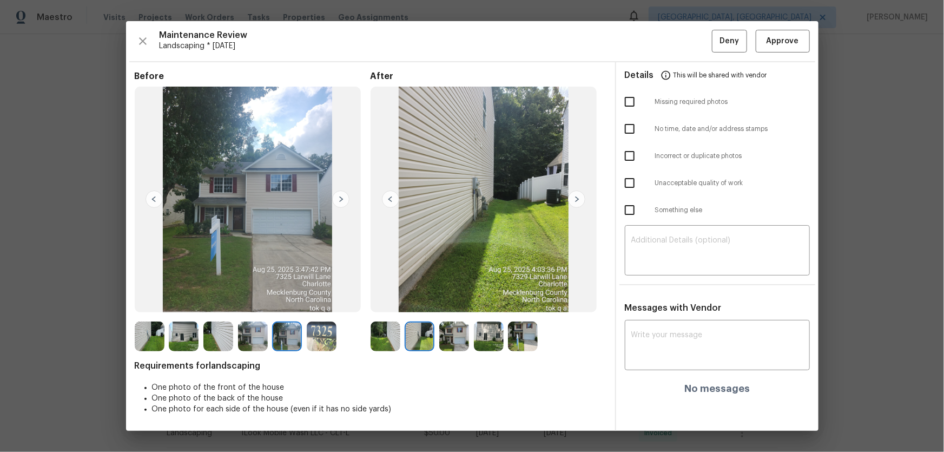
click at [454, 298] on img at bounding box center [454, 336] width 30 height 30
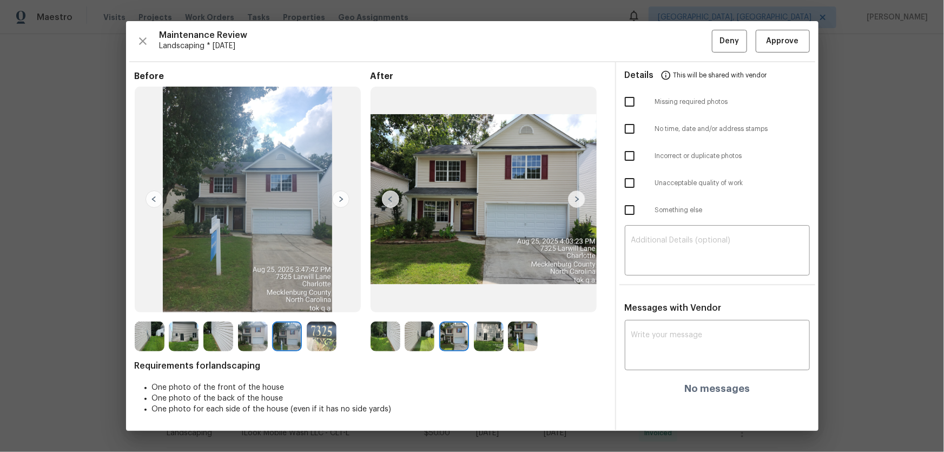
click at [490, 298] on img at bounding box center [489, 336] width 30 height 30
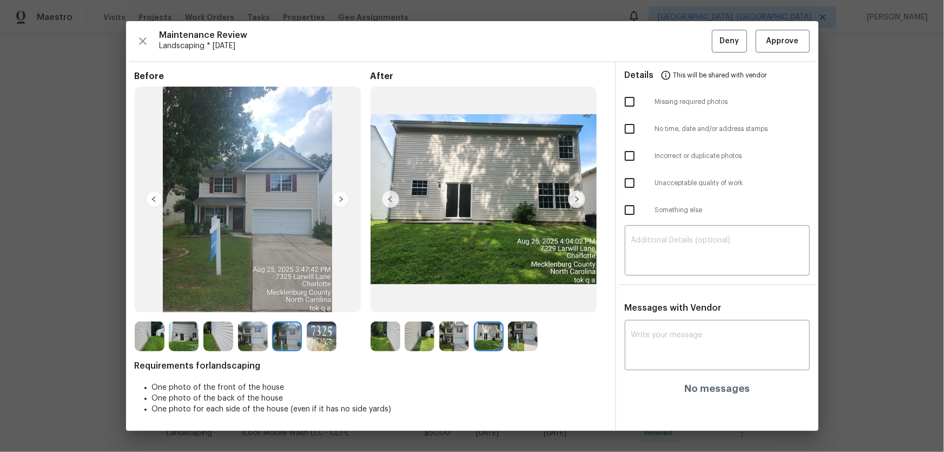
click at [524, 298] on img at bounding box center [523, 336] width 30 height 30
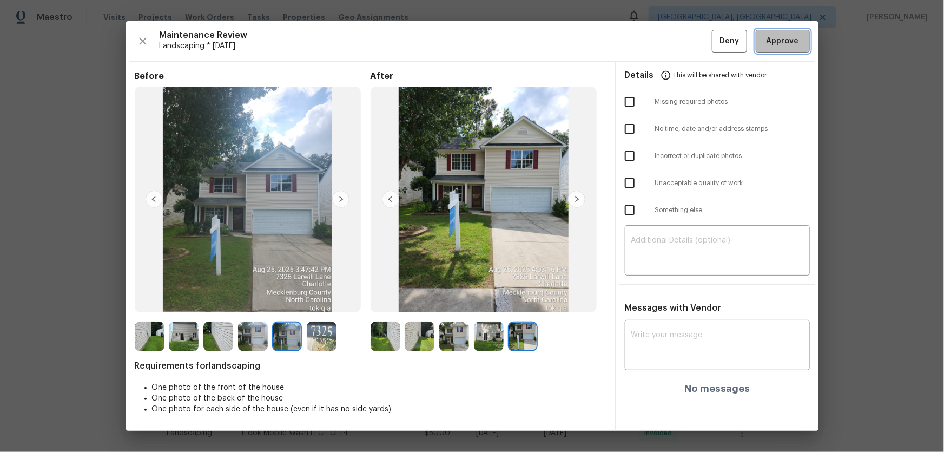
click at [671, 39] on span "Approve" at bounding box center [783, 42] width 32 height 14
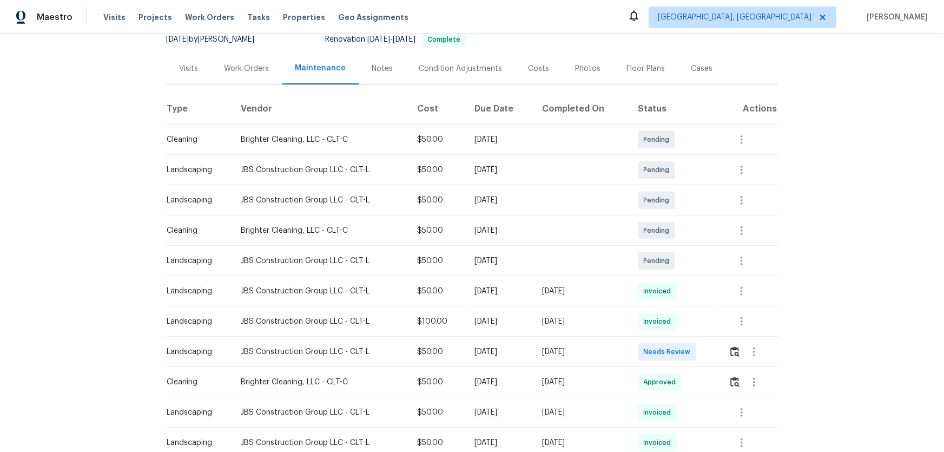
scroll to position [147, 0]
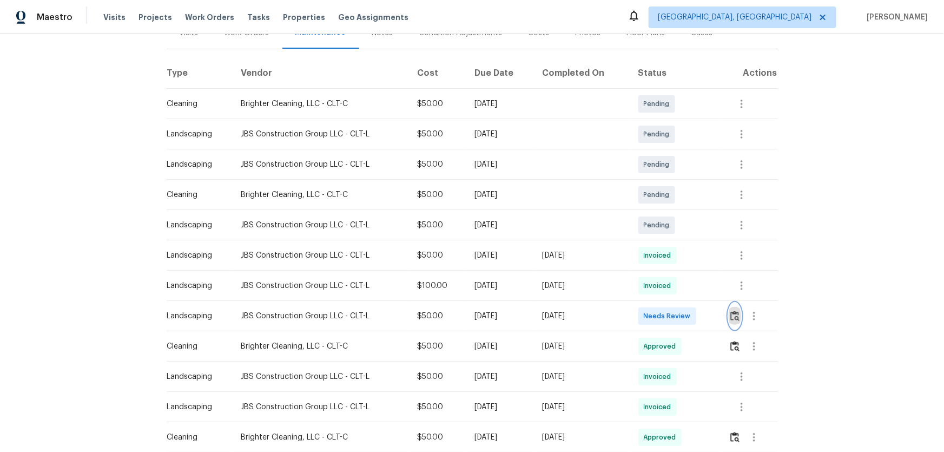
click at [671, 298] on img "button" at bounding box center [734, 315] width 9 height 10
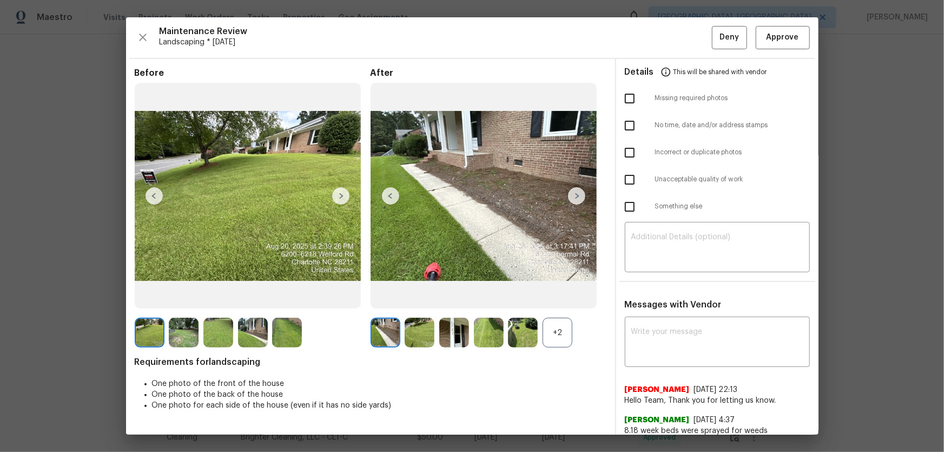
click at [560, 298] on div "+2" at bounding box center [558, 333] width 30 height 30
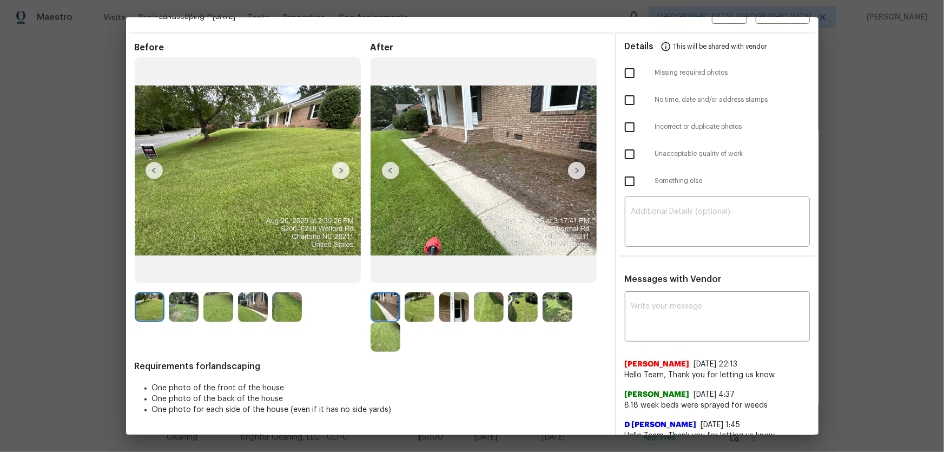
scroll to position [49, 0]
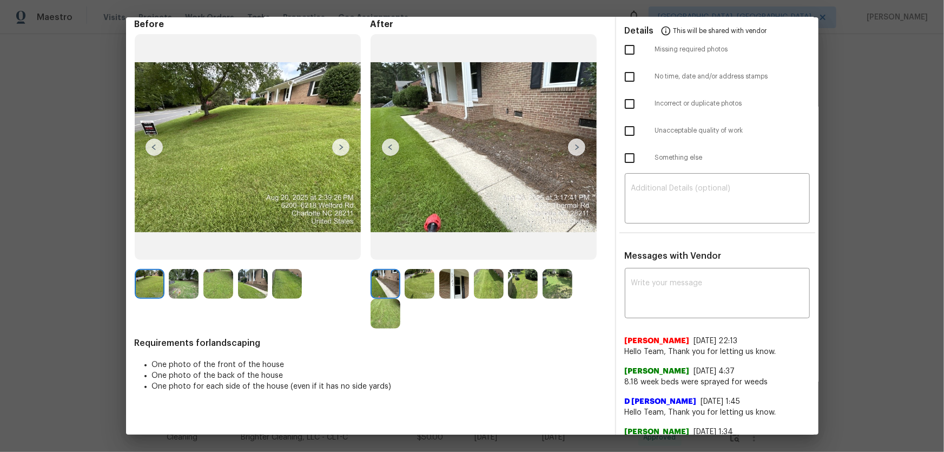
click at [419, 275] on img at bounding box center [420, 284] width 30 height 30
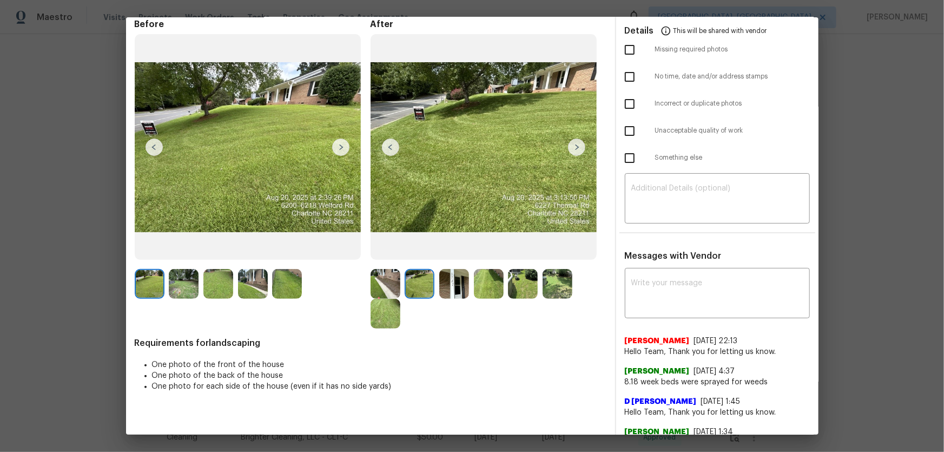
click at [464, 287] on img at bounding box center [454, 284] width 30 height 30
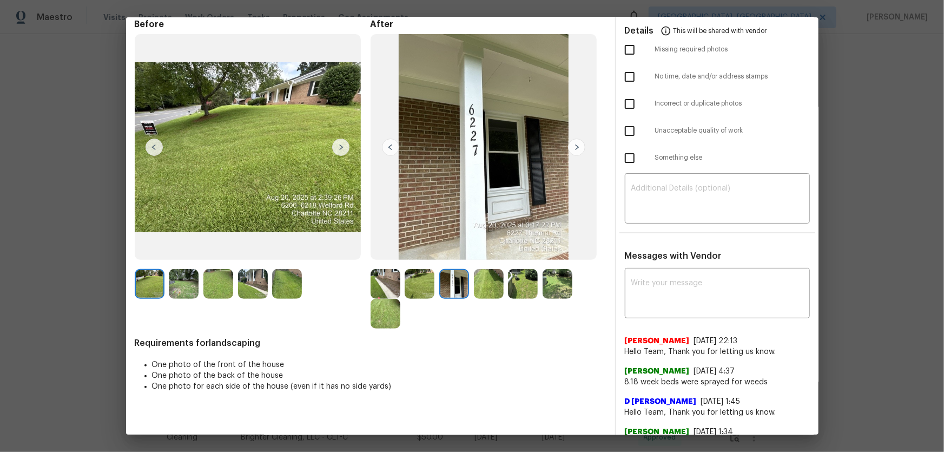
click at [481, 286] on img at bounding box center [489, 284] width 30 height 30
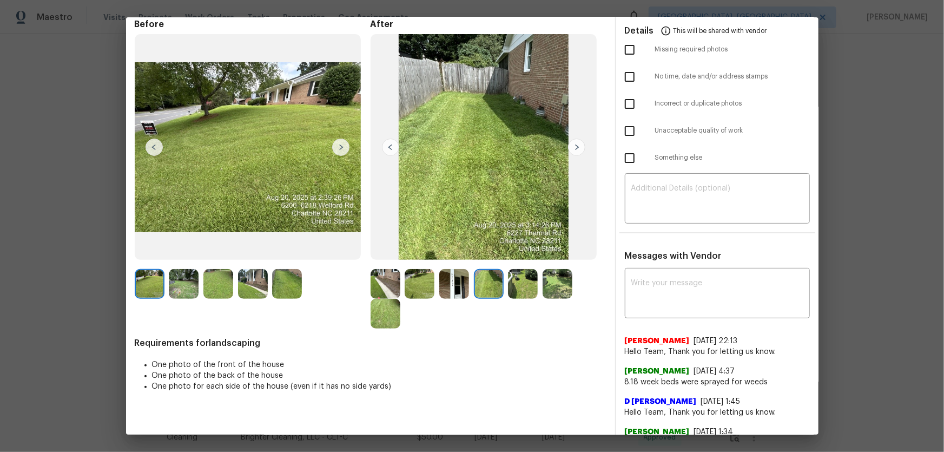
click at [520, 285] on img at bounding box center [523, 284] width 30 height 30
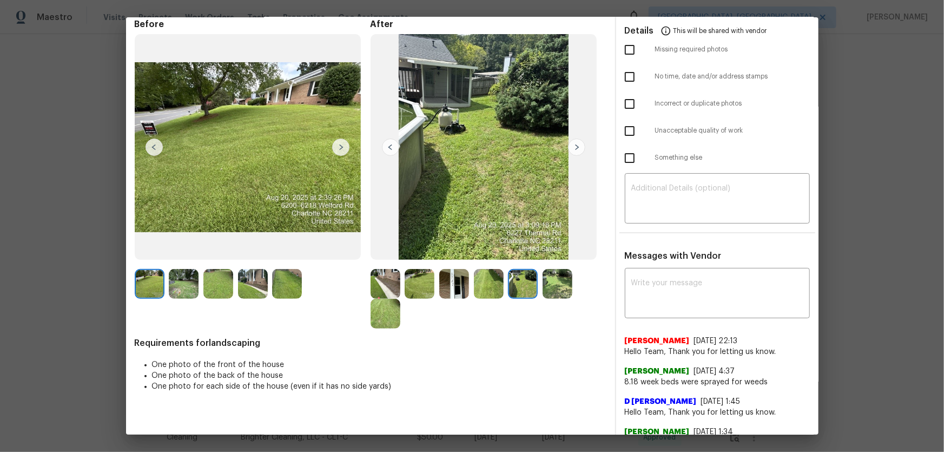
click at [553, 282] on img at bounding box center [558, 284] width 30 height 30
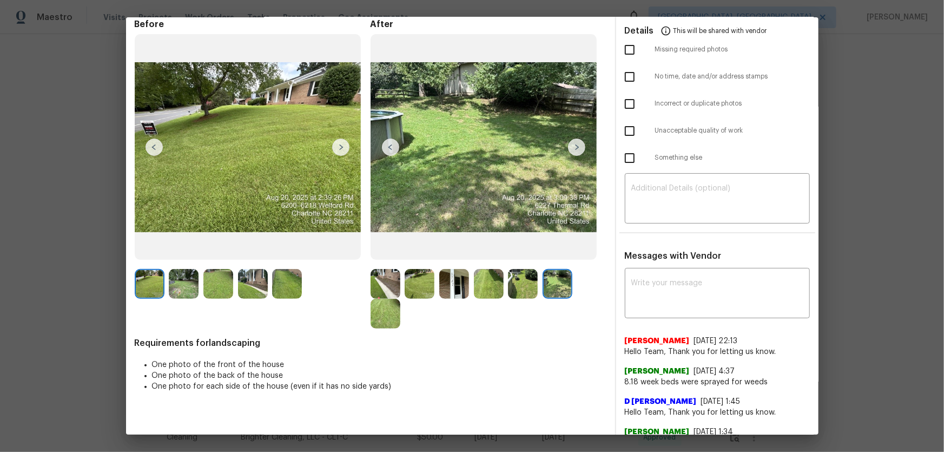
click at [392, 298] on img at bounding box center [386, 314] width 30 height 30
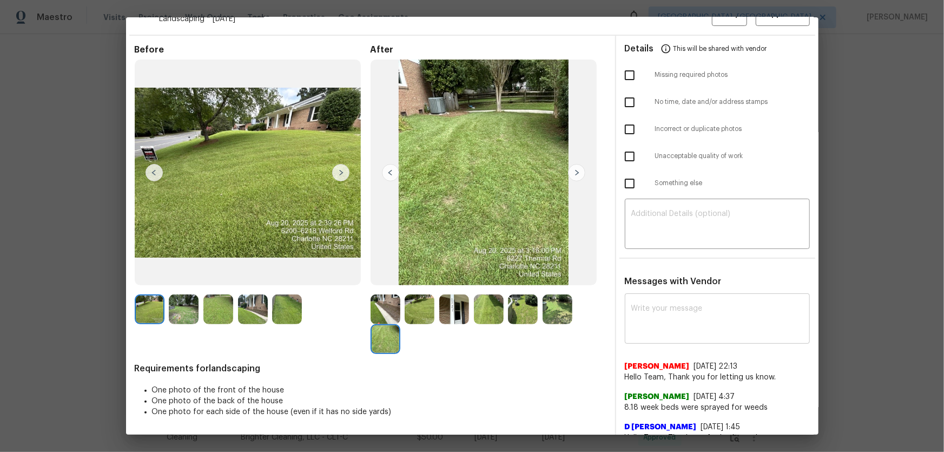
scroll to position [0, 0]
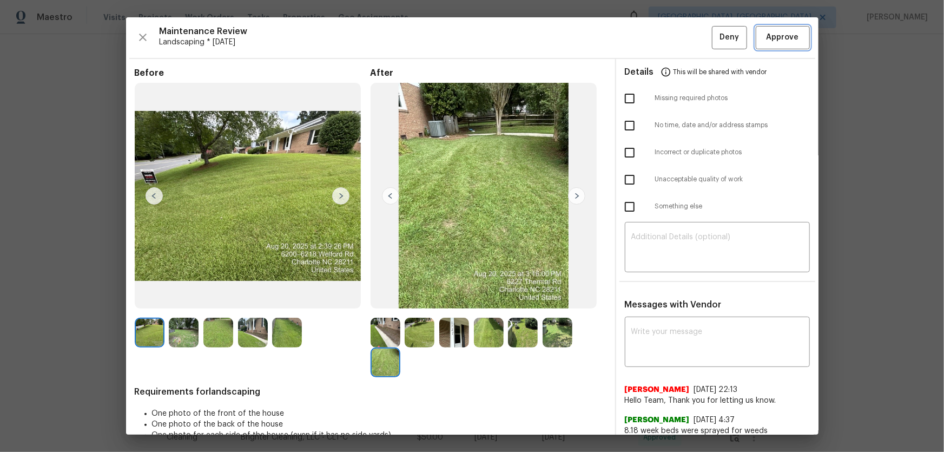
click at [671, 41] on span "Approve" at bounding box center [783, 38] width 32 height 14
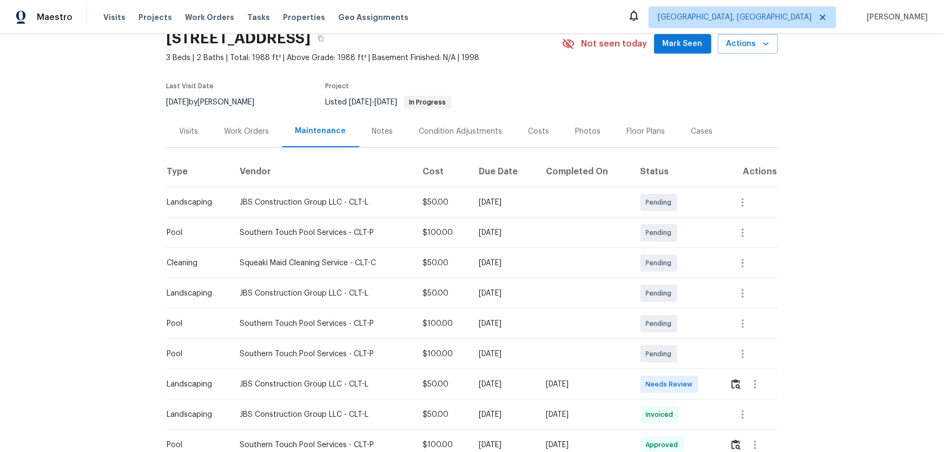
scroll to position [49, 0]
click at [736, 380] on img "button" at bounding box center [735, 384] width 9 height 10
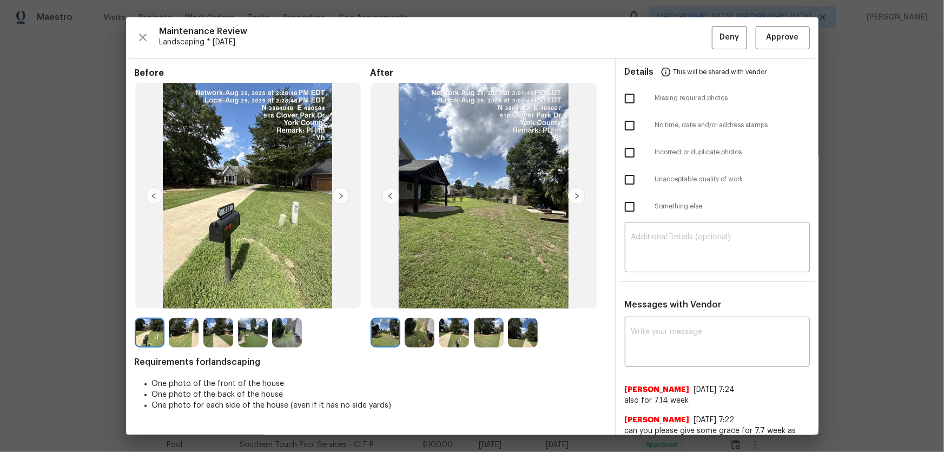
click at [417, 325] on img at bounding box center [420, 333] width 30 height 30
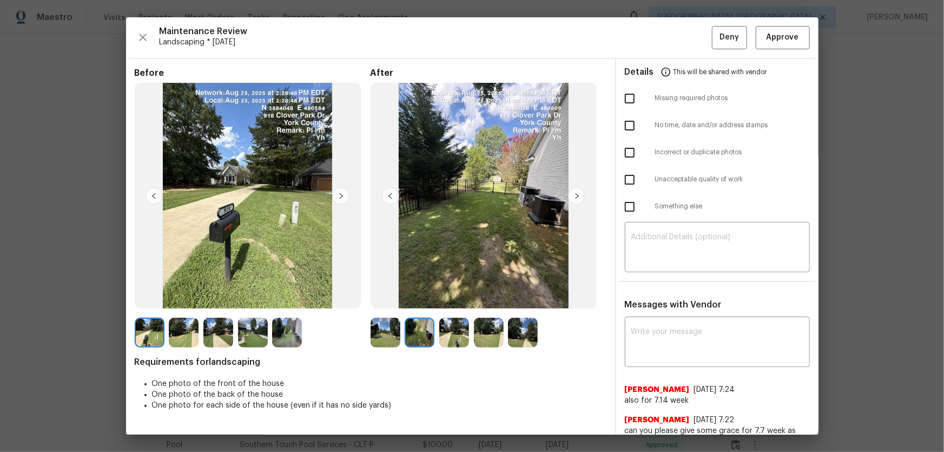
click at [459, 330] on img at bounding box center [454, 333] width 30 height 30
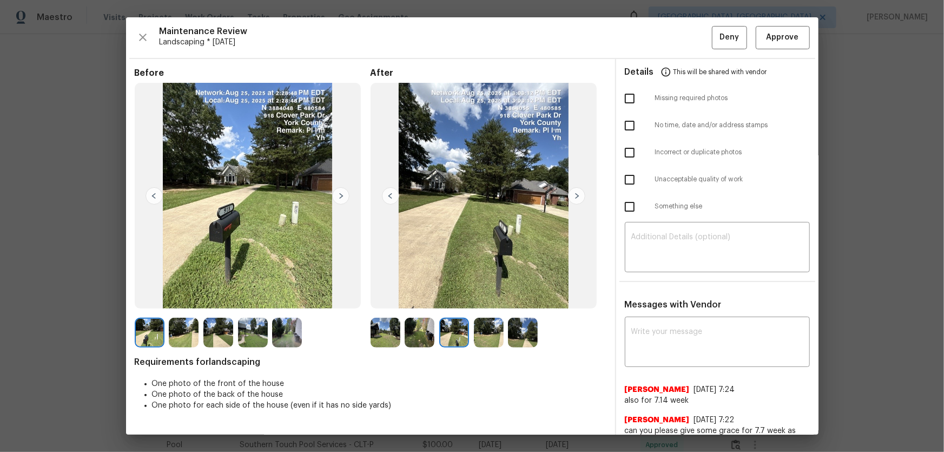
click at [481, 340] on img at bounding box center [489, 333] width 30 height 30
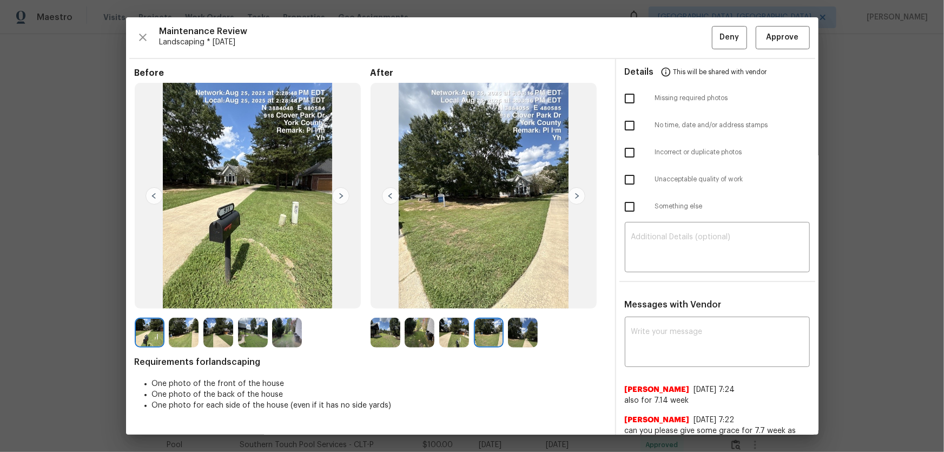
click at [528, 336] on img at bounding box center [523, 333] width 30 height 30
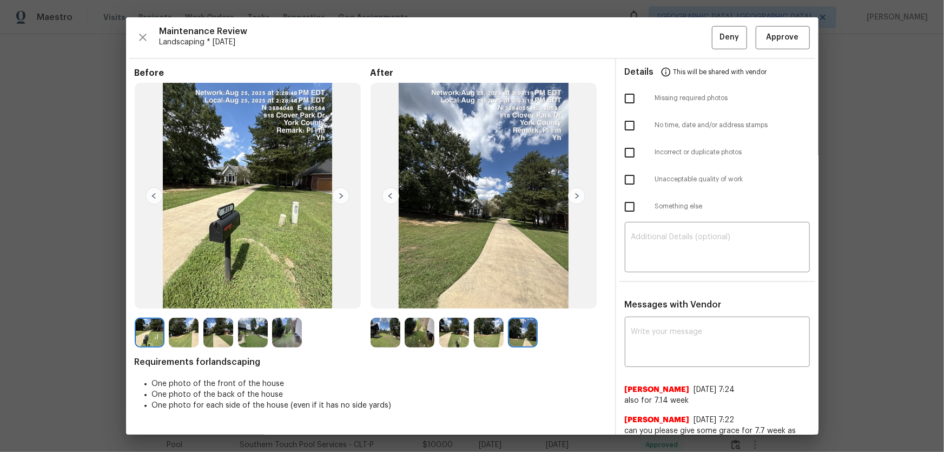
click at [389, 331] on img at bounding box center [386, 333] width 30 height 30
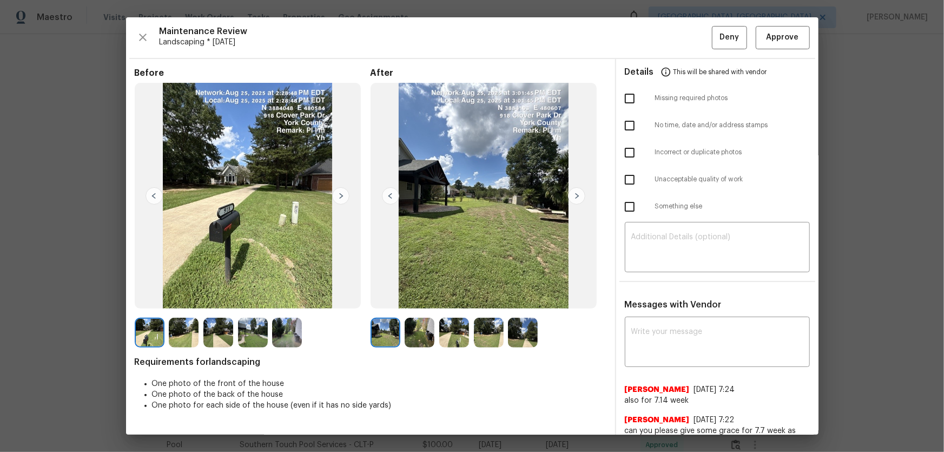
click at [414, 333] on img at bounding box center [420, 333] width 30 height 30
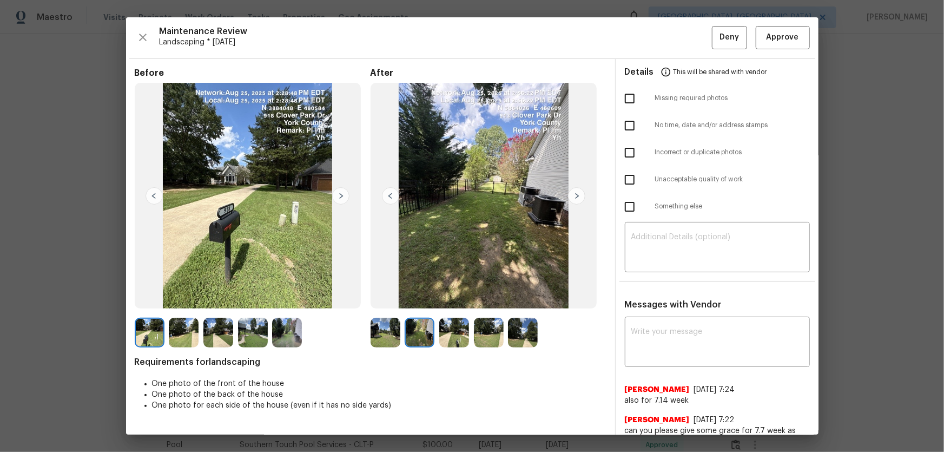
click at [462, 335] on img at bounding box center [454, 333] width 30 height 30
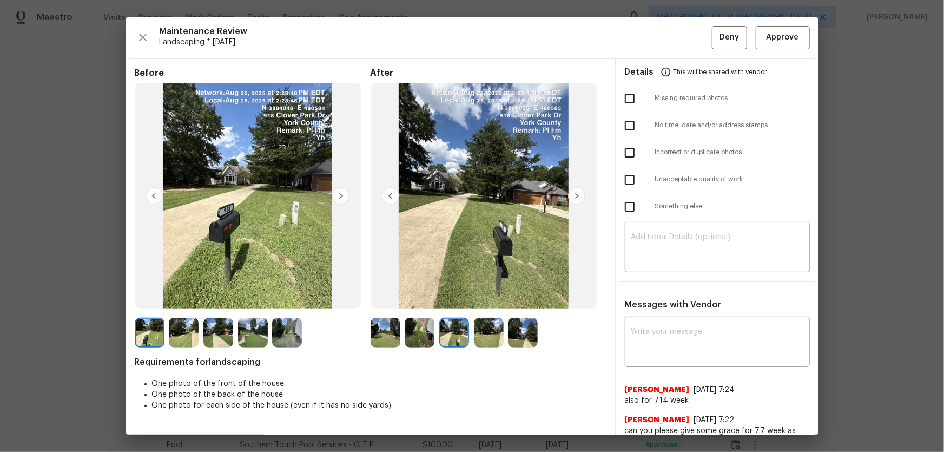
click at [495, 335] on img at bounding box center [489, 333] width 30 height 30
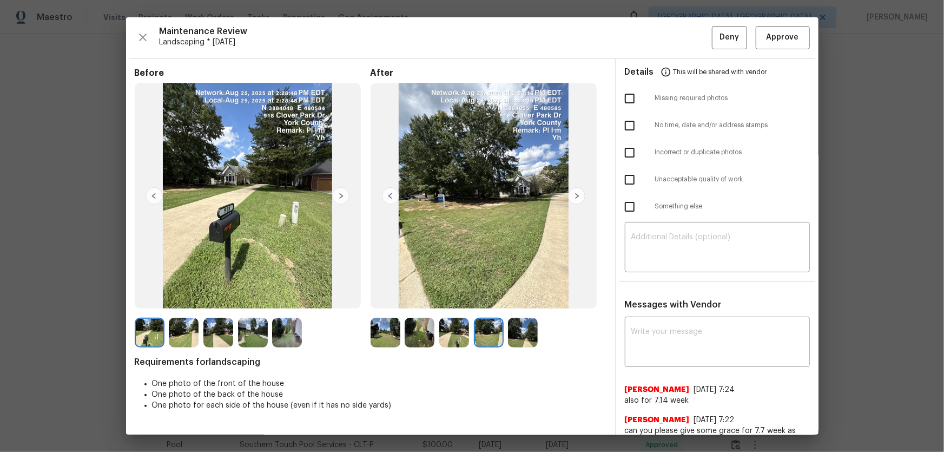
click at [525, 334] on img at bounding box center [523, 333] width 30 height 30
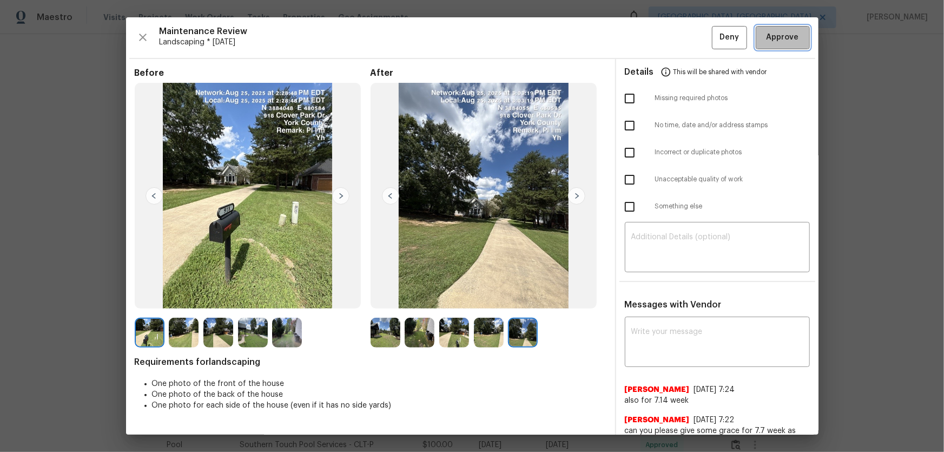
click at [768, 38] on span "Approve" at bounding box center [783, 38] width 32 height 14
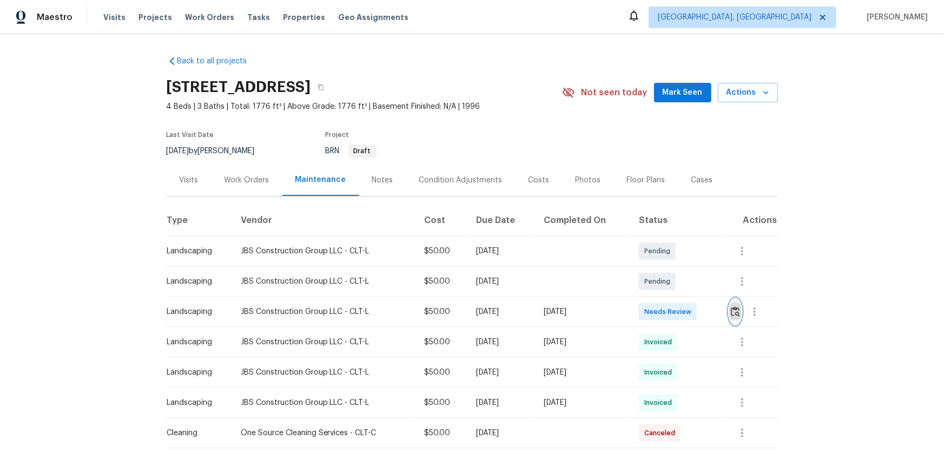
click at [671, 298] on img "button" at bounding box center [735, 311] width 9 height 10
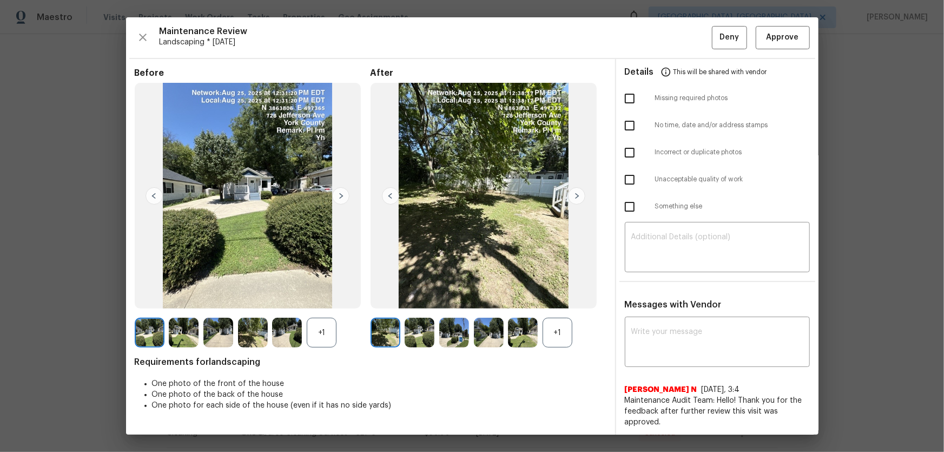
click at [550, 298] on div "+1" at bounding box center [558, 333] width 30 height 30
click at [316, 298] on div "+1" at bounding box center [322, 333] width 30 height 30
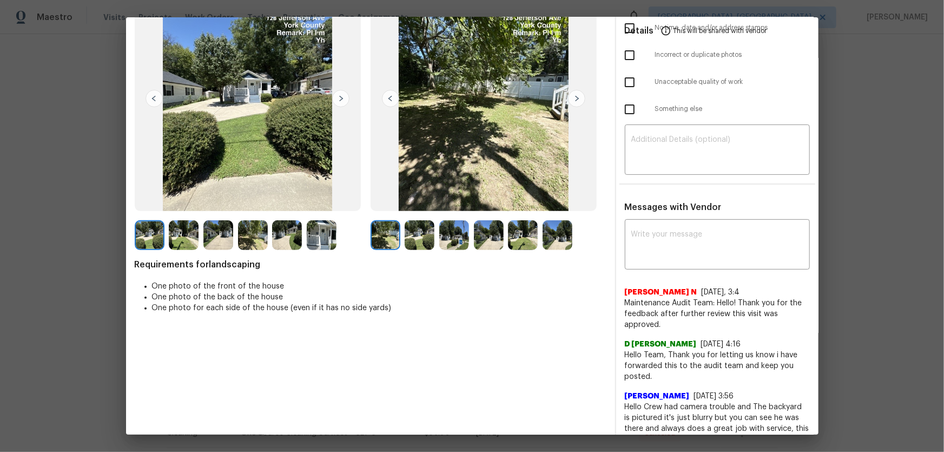
scroll to position [98, 0]
click at [417, 232] on img at bounding box center [420, 235] width 30 height 30
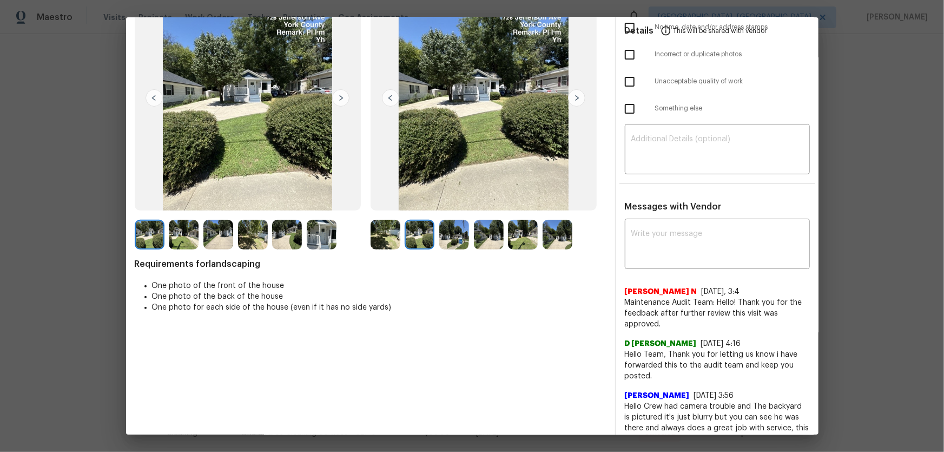
click at [456, 239] on img at bounding box center [454, 235] width 30 height 30
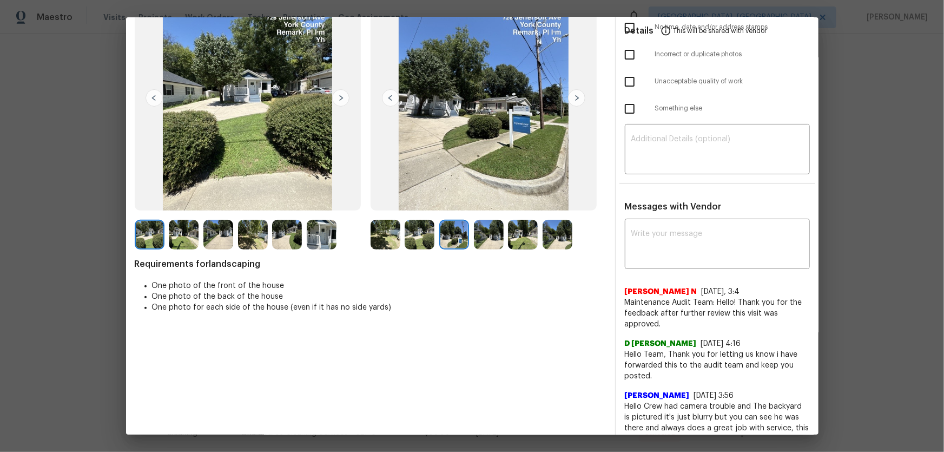
click at [477, 241] on img at bounding box center [489, 235] width 30 height 30
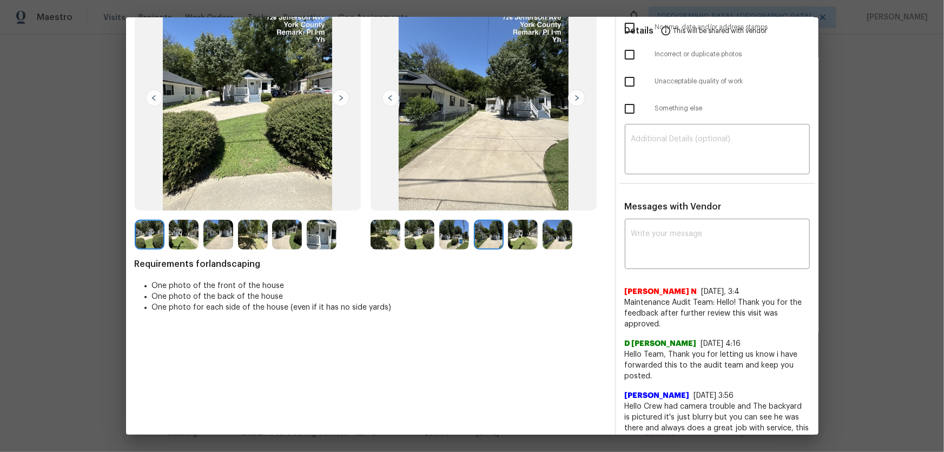
click at [524, 244] on img at bounding box center [523, 235] width 30 height 30
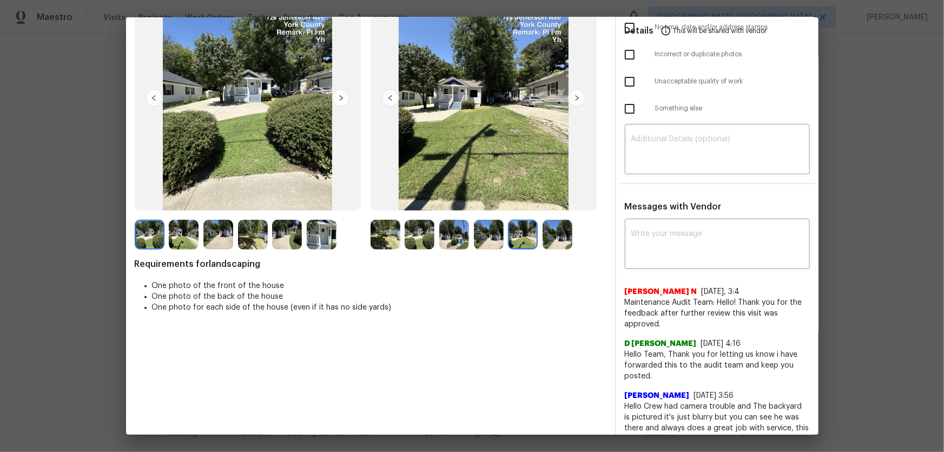
click at [557, 241] on img at bounding box center [558, 235] width 30 height 30
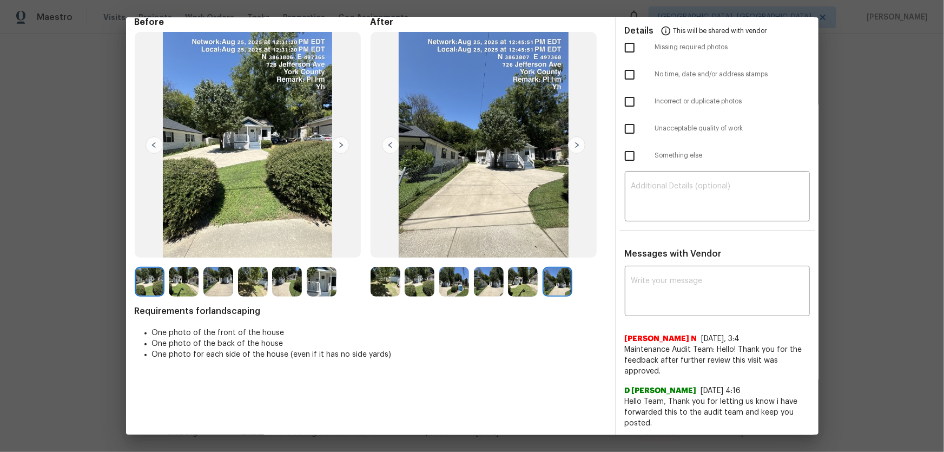
scroll to position [0, 0]
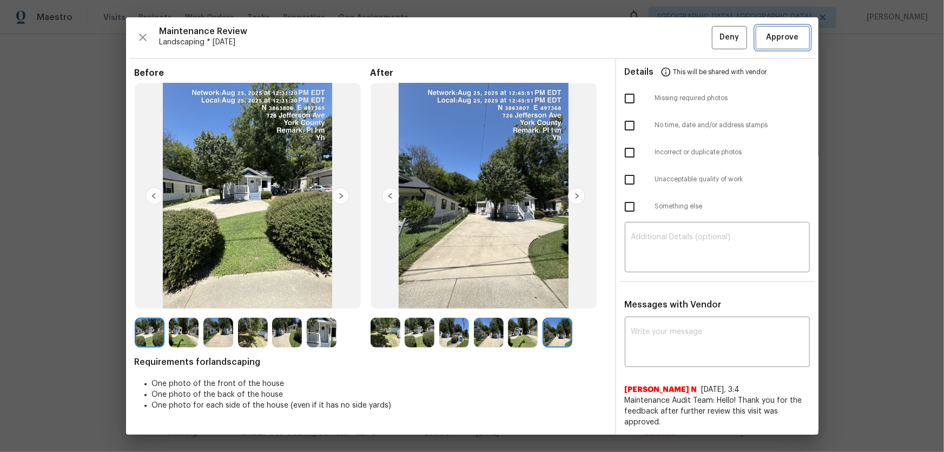
click at [671, 29] on button "Approve" at bounding box center [783, 37] width 54 height 23
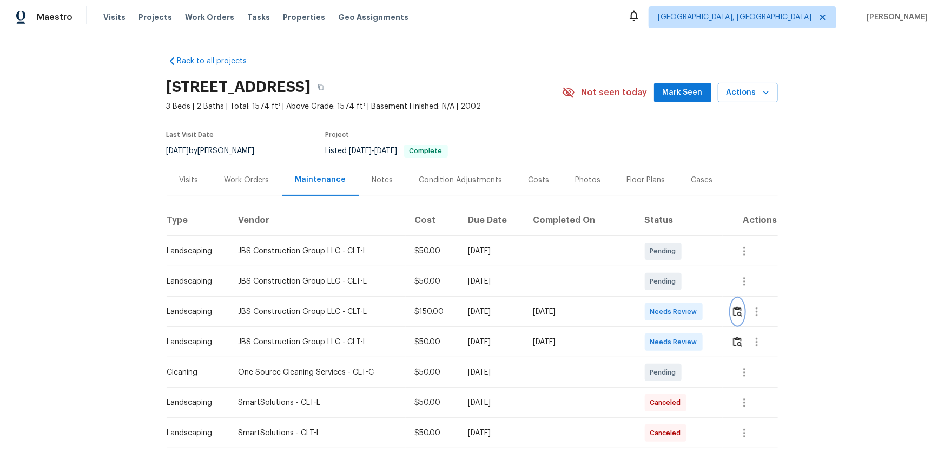
click at [671, 298] on img "button" at bounding box center [737, 311] width 9 height 10
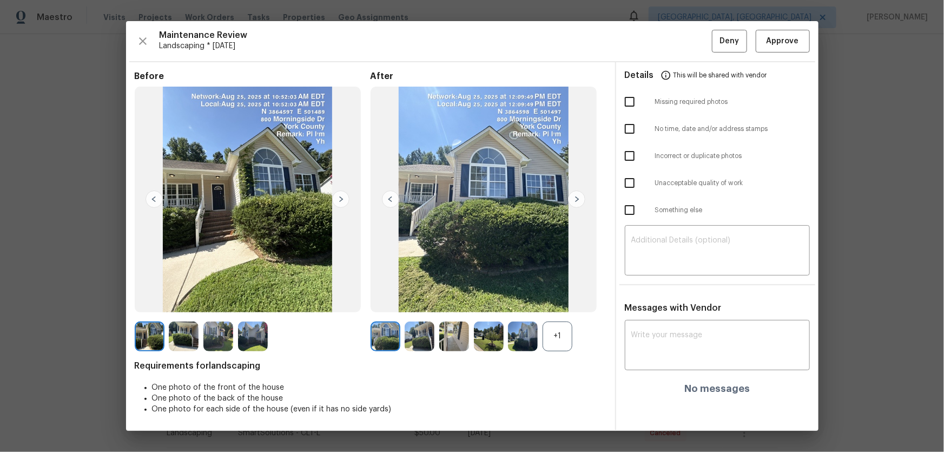
click at [564, 298] on div "+1" at bounding box center [558, 336] width 30 height 30
click at [420, 298] on img at bounding box center [420, 336] width 30 height 30
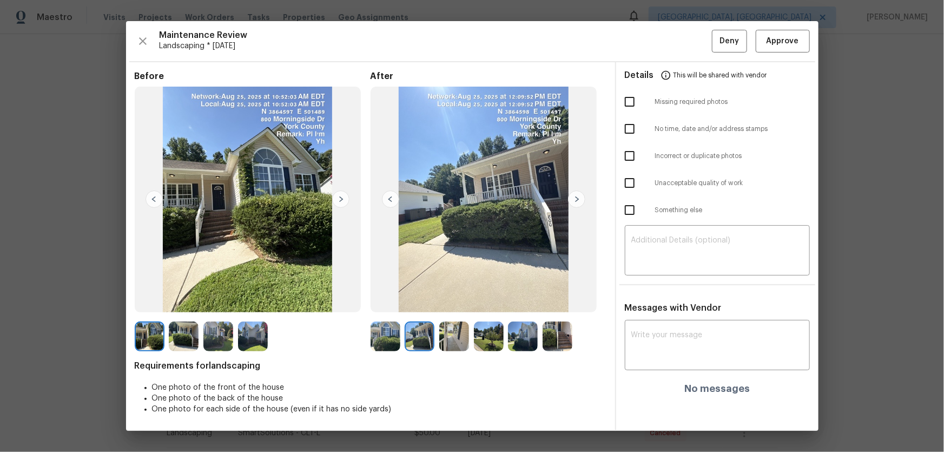
click at [464, 298] on img at bounding box center [454, 336] width 30 height 30
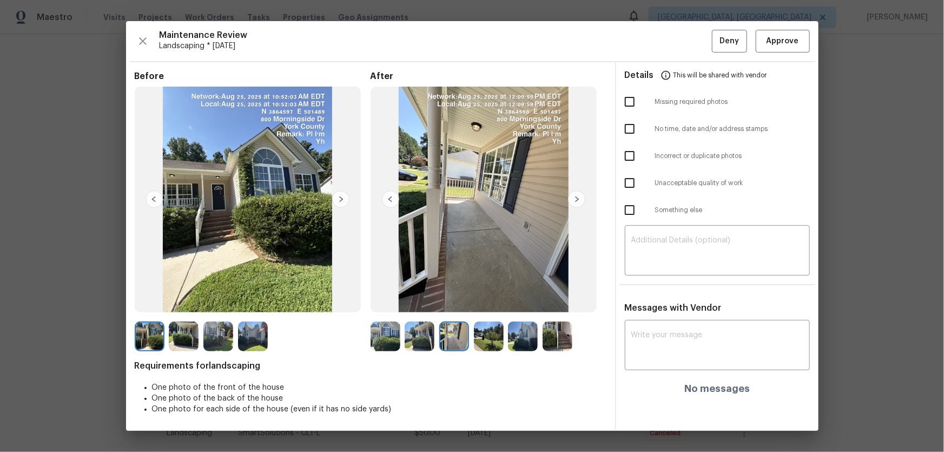
click at [492, 298] on img at bounding box center [489, 336] width 30 height 30
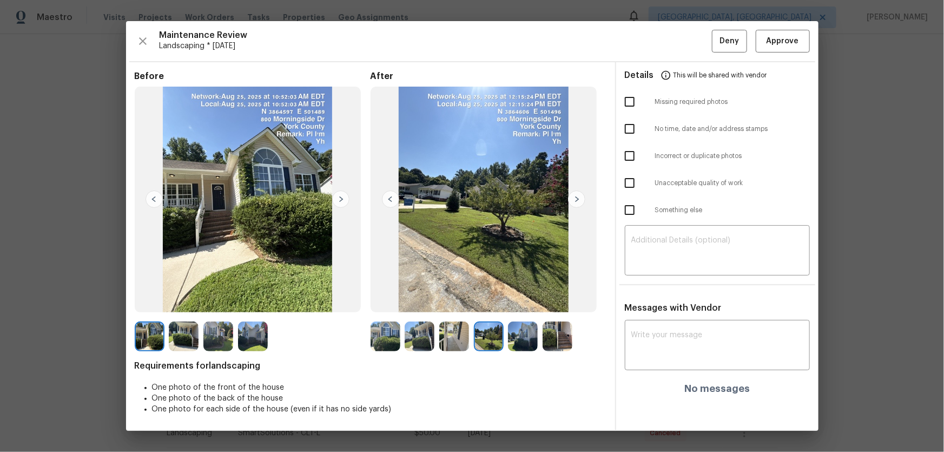
click at [521, 298] on img at bounding box center [523, 336] width 30 height 30
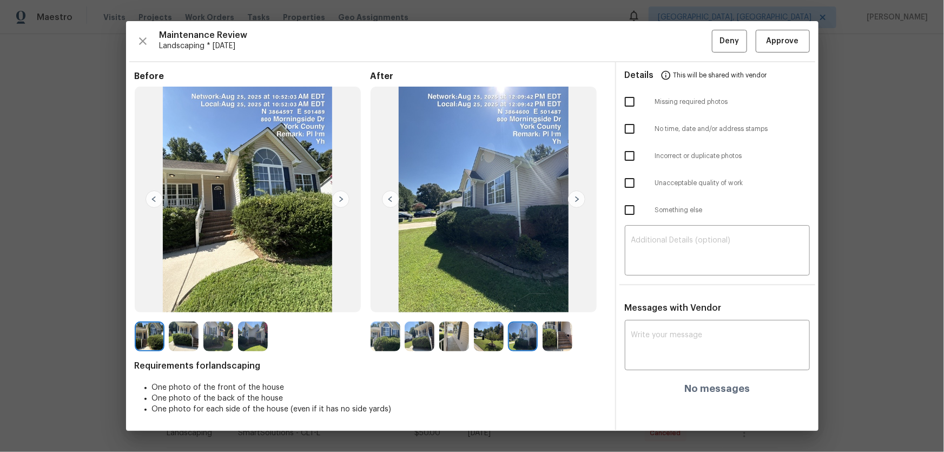
click at [557, 298] on img at bounding box center [558, 336] width 30 height 30
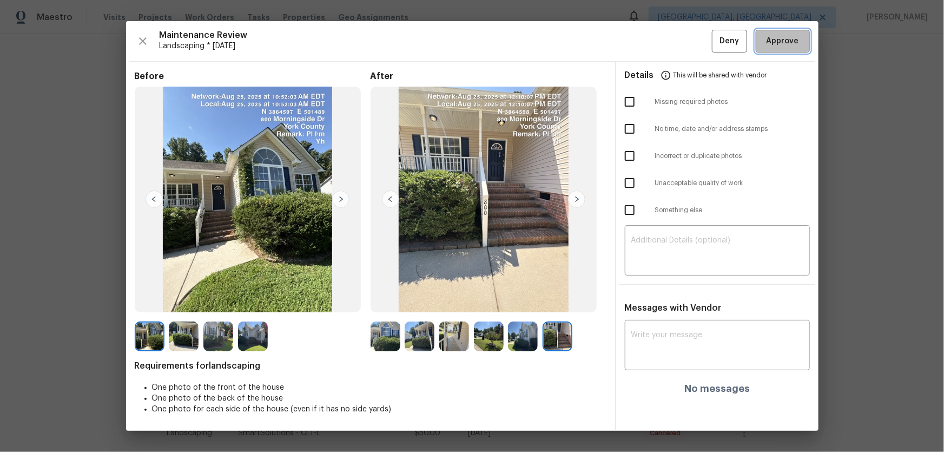
click at [671, 48] on span "Approve" at bounding box center [782, 42] width 37 height 14
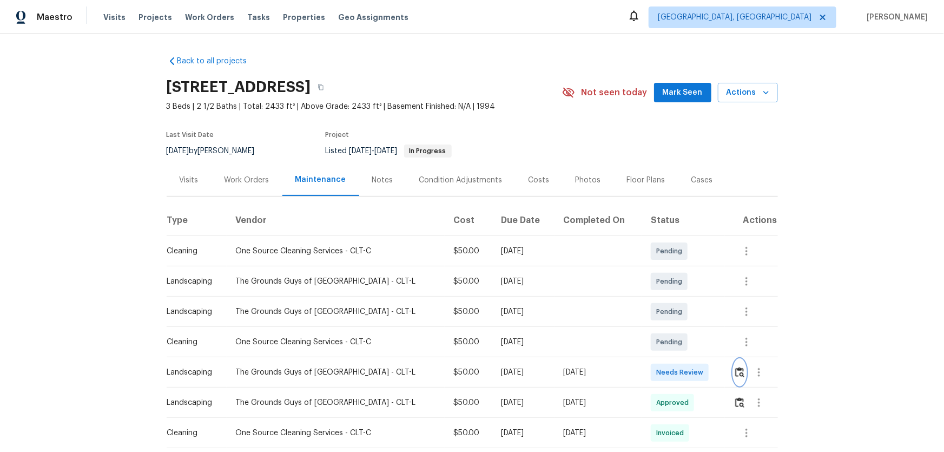
click at [671, 298] on img "button" at bounding box center [739, 372] width 9 height 10
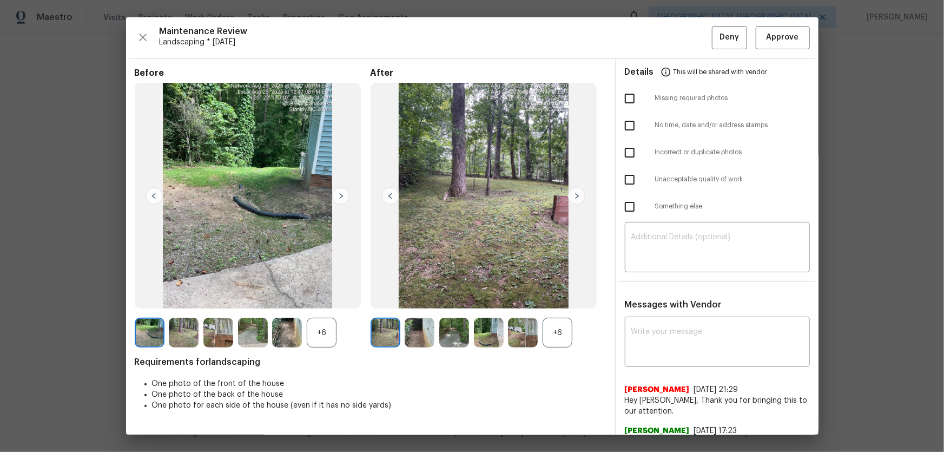
click at [558, 298] on div "+6" at bounding box center [558, 333] width 30 height 30
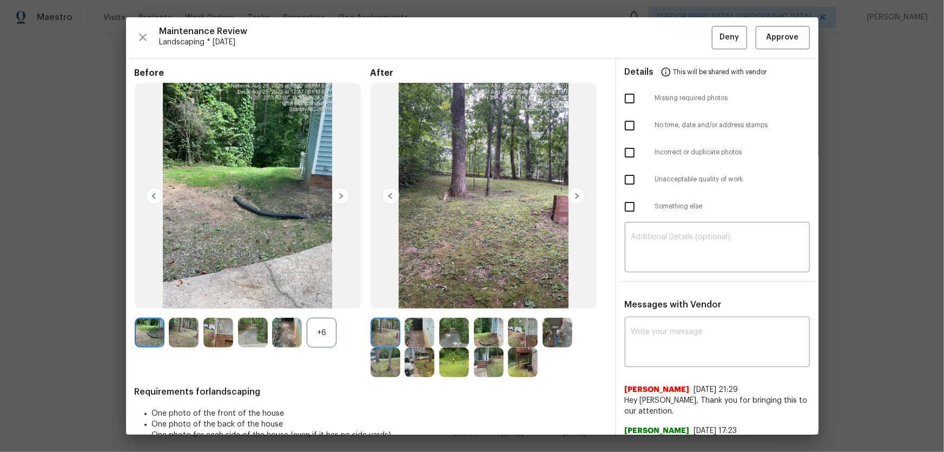
click at [315, 298] on div "+6" at bounding box center [322, 333] width 30 height 30
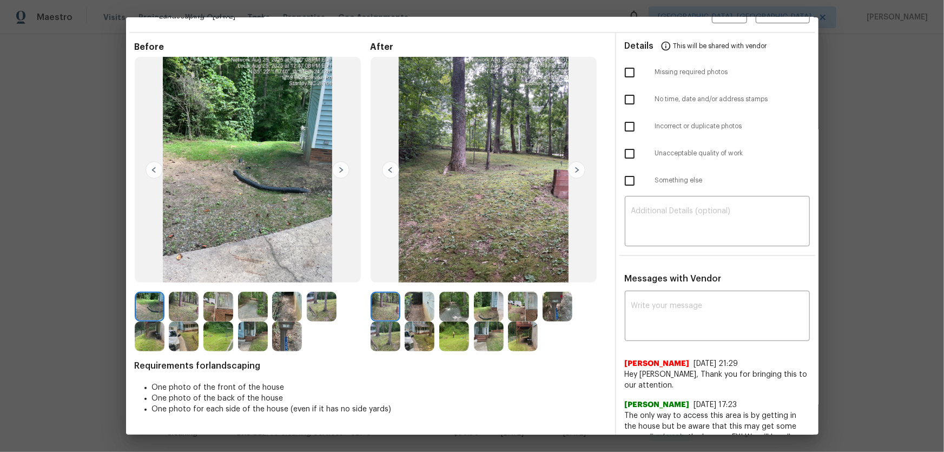
scroll to position [49, 0]
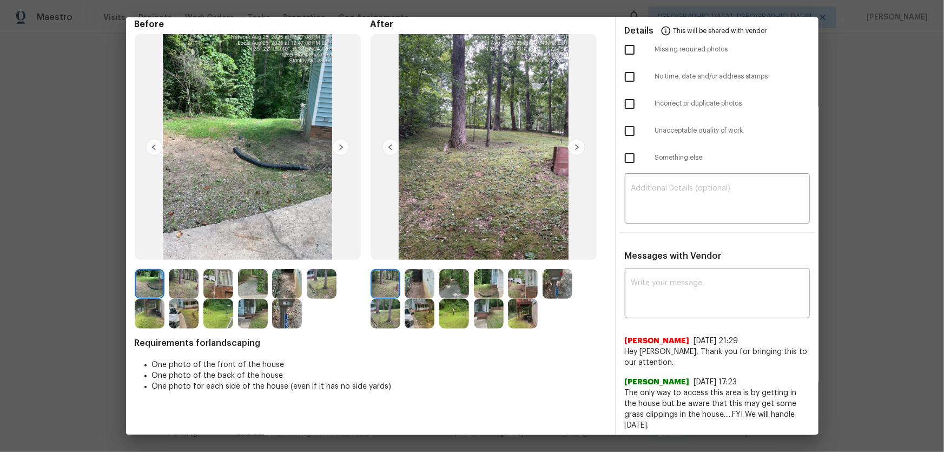
click at [422, 289] on img at bounding box center [420, 284] width 30 height 30
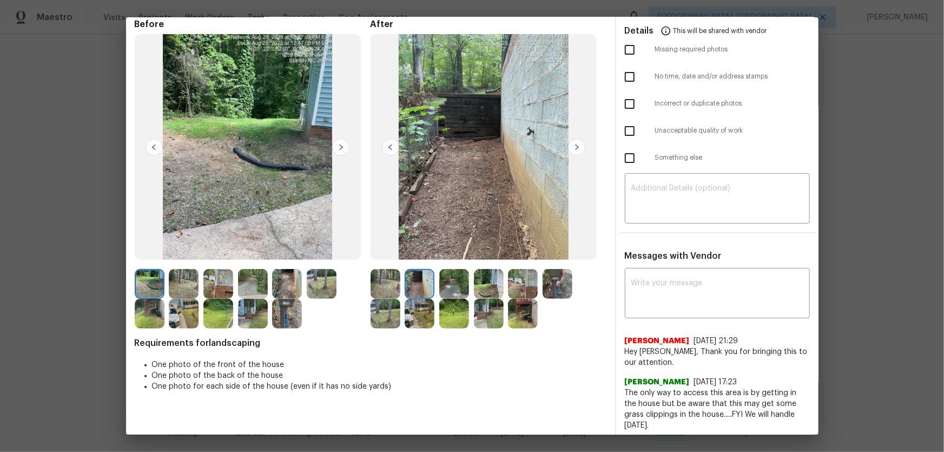
click at [447, 287] on img at bounding box center [454, 284] width 30 height 30
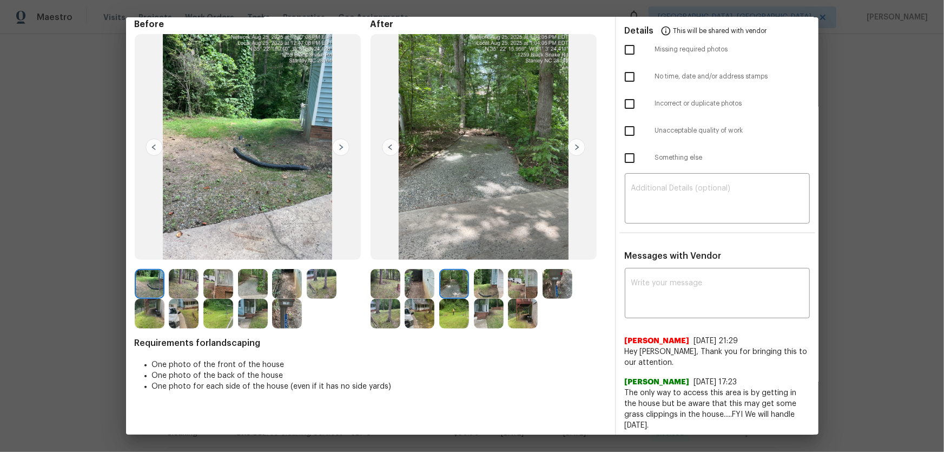
click at [481, 281] on img at bounding box center [489, 284] width 30 height 30
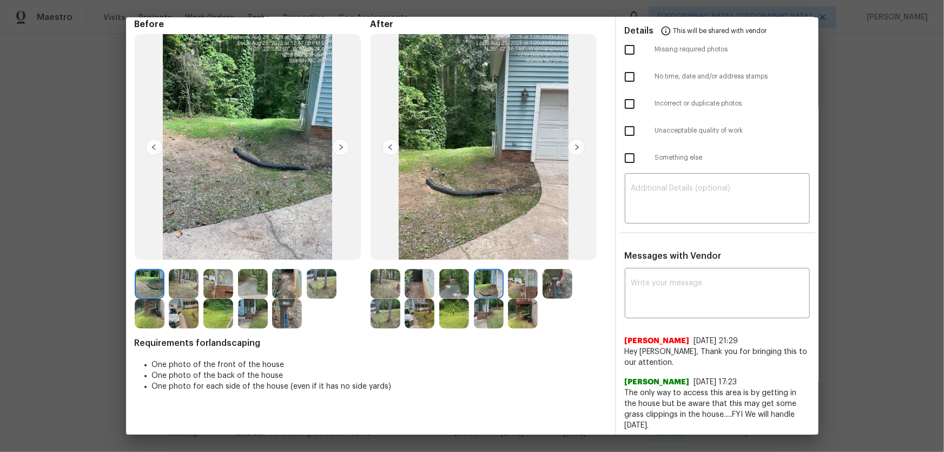
click at [519, 280] on img at bounding box center [523, 284] width 30 height 30
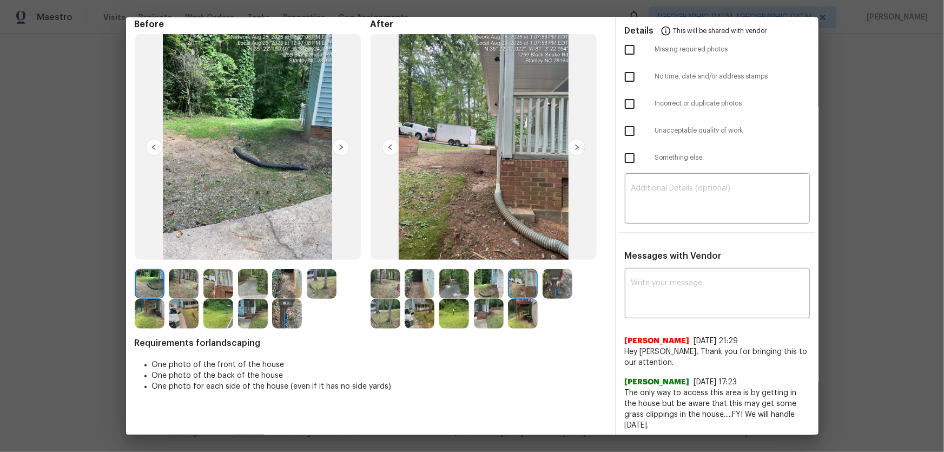
click at [557, 281] on img at bounding box center [558, 284] width 30 height 30
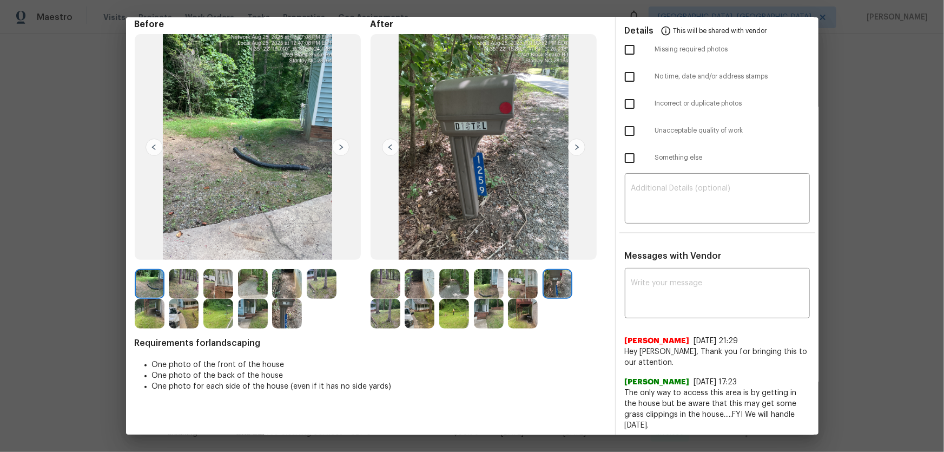
click at [397, 298] on img at bounding box center [386, 314] width 30 height 30
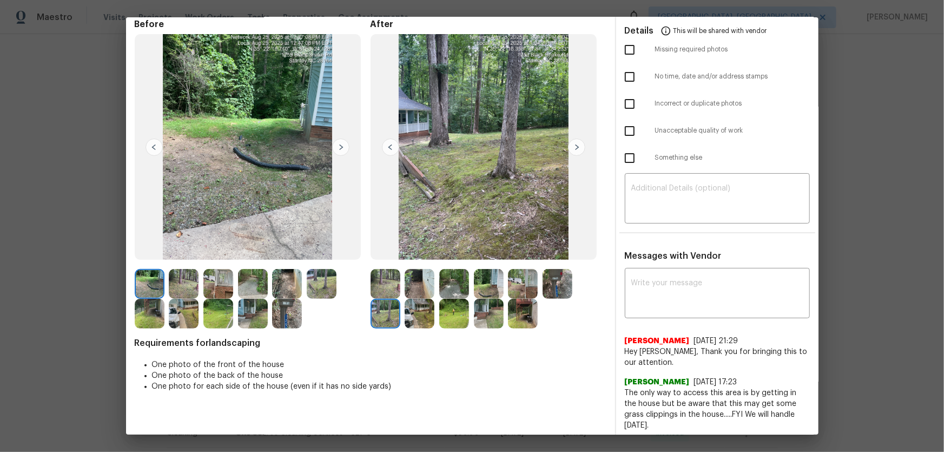
click at [417, 298] on img at bounding box center [420, 314] width 30 height 30
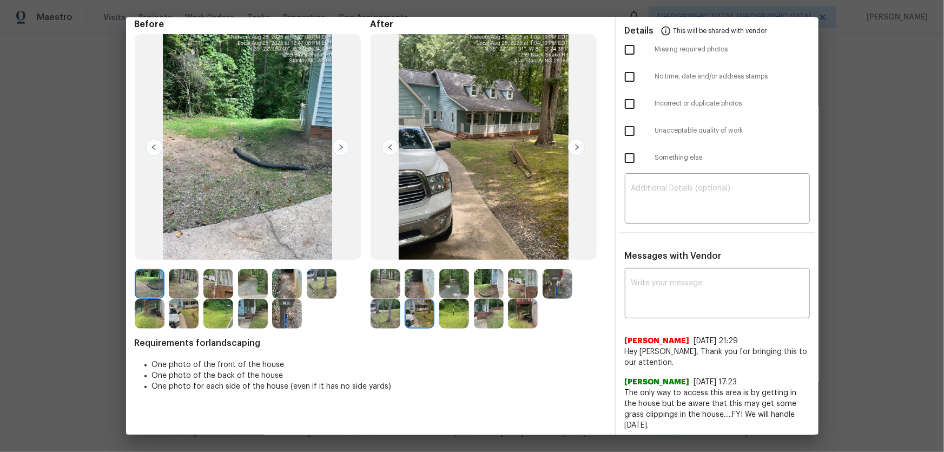
click at [441, 298] on img at bounding box center [454, 314] width 30 height 30
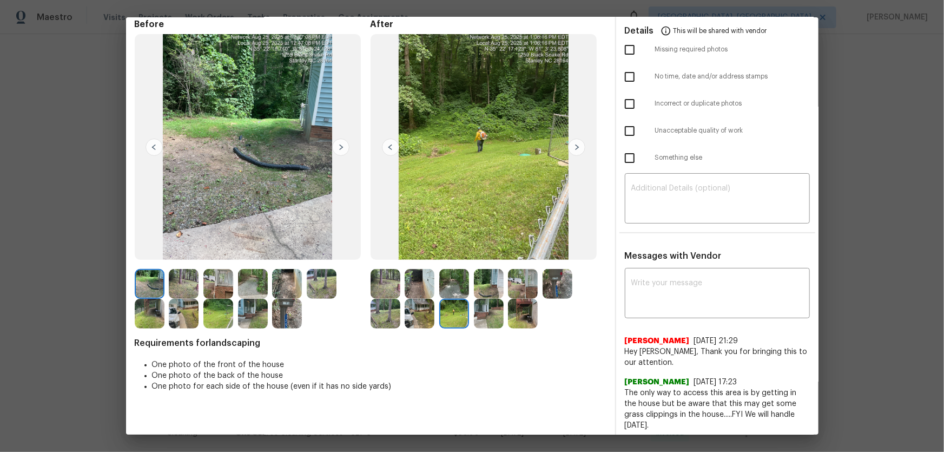
click at [484, 298] on img at bounding box center [489, 314] width 30 height 30
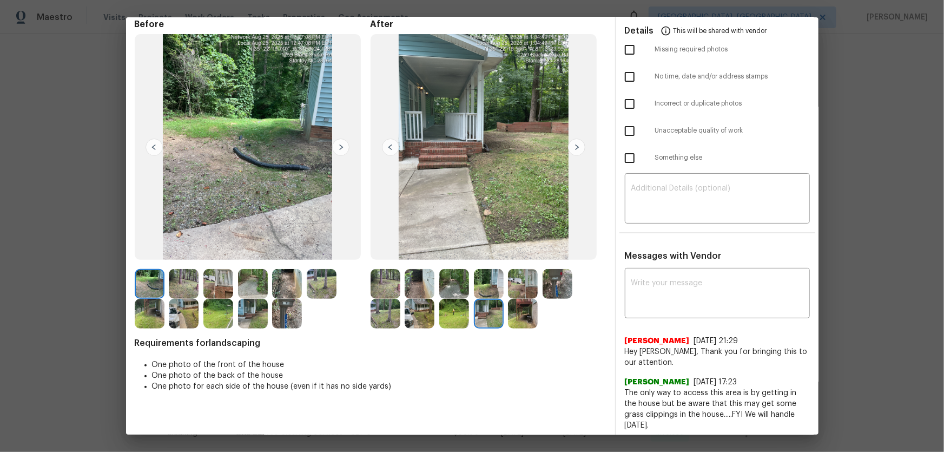
click at [519, 298] on img at bounding box center [523, 314] width 30 height 30
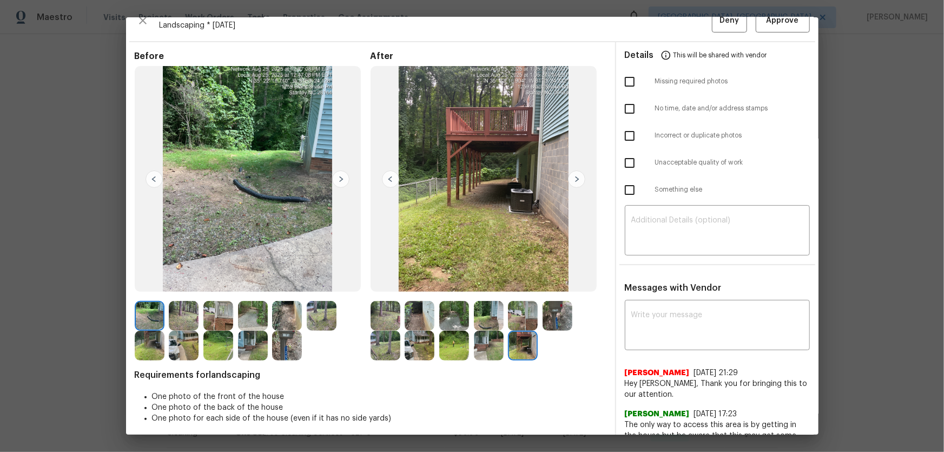
scroll to position [0, 0]
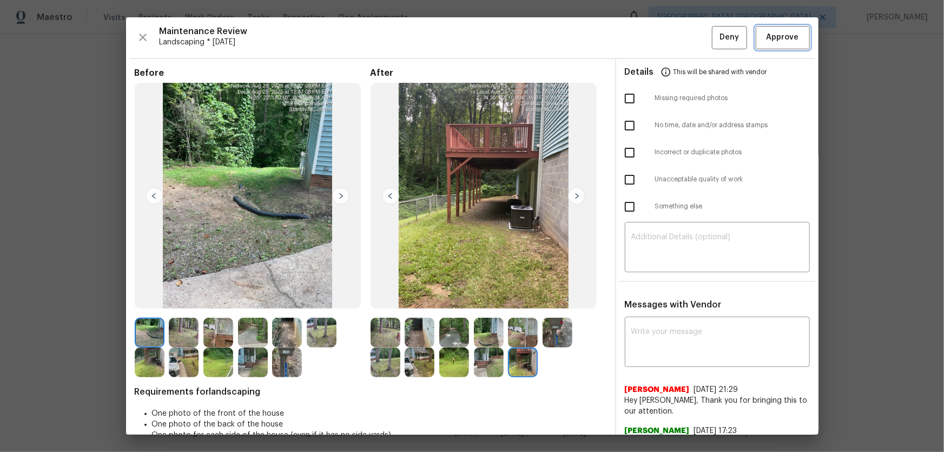
click at [671, 36] on button "Approve" at bounding box center [783, 37] width 54 height 23
